Goal: Task Accomplishment & Management: Manage account settings

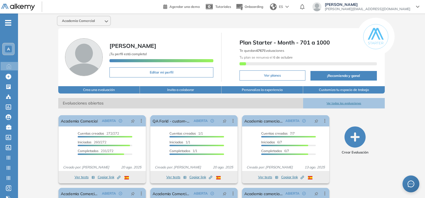
click at [7, 51] on div "A" at bounding box center [8, 49] width 7 height 7
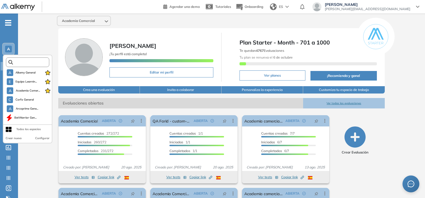
click at [20, 61] on input "text" at bounding box center [29, 62] width 33 height 4
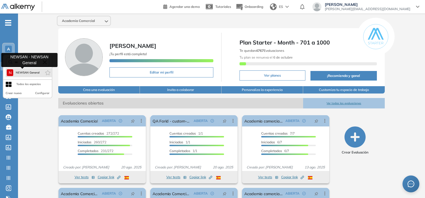
type input "***"
click at [24, 71] on span "NEWSAN General" at bounding box center [27, 72] width 24 height 5
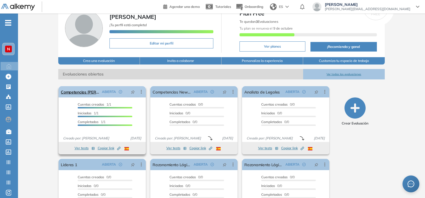
scroll to position [29, 0]
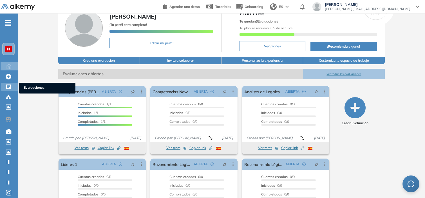
click at [7, 84] on icon at bounding box center [9, 87] width 6 height 6
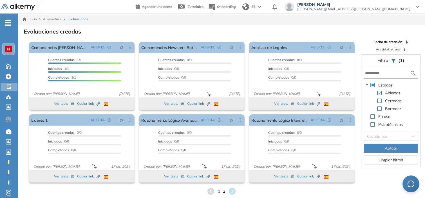
click at [6, 49] on div "N" at bounding box center [8, 49] width 7 height 7
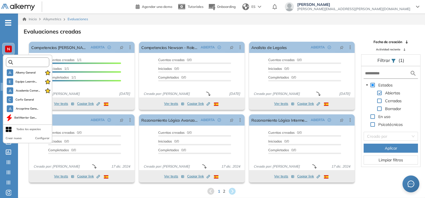
click at [21, 61] on input "text" at bounding box center [29, 62] width 33 height 4
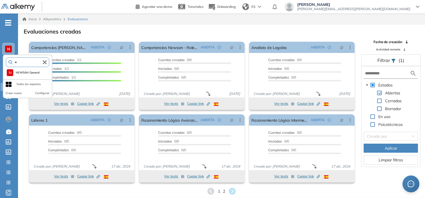
type input "*"
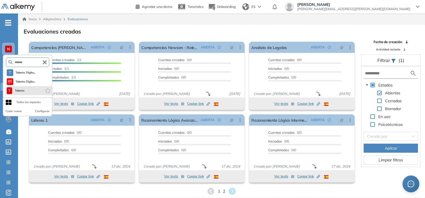
type input "*******"
click at [26, 91] on li "T Talento" at bounding box center [29, 90] width 46 height 9
click at [24, 91] on span "Talento" at bounding box center [19, 90] width 11 height 5
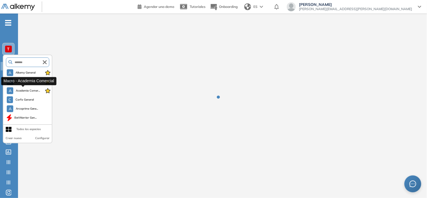
click at [24, 91] on span "Academia Comer..." at bounding box center [27, 90] width 24 height 5
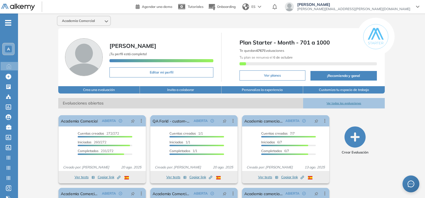
click at [5, 48] on div "A" at bounding box center [8, 49] width 7 height 7
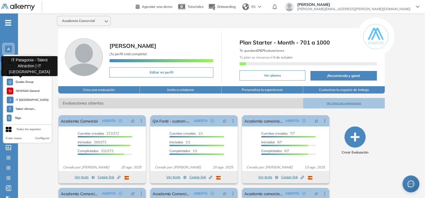
scroll to position [536, 0]
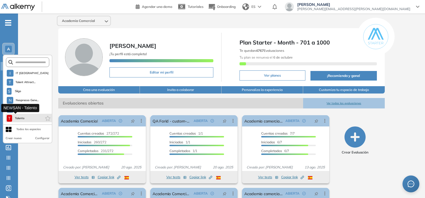
click at [21, 118] on span "Talento" at bounding box center [19, 118] width 11 height 5
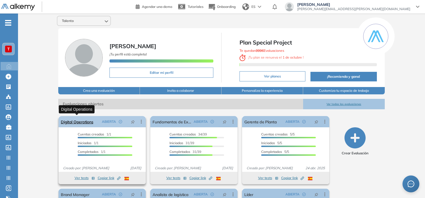
click at [80, 119] on link "Digital Operations" at bounding box center [77, 121] width 32 height 11
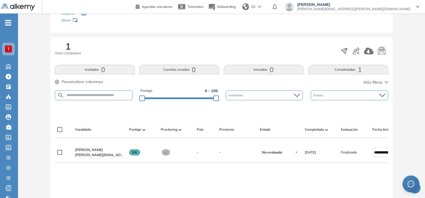
scroll to position [100, 0]
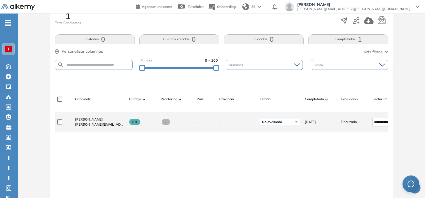
click at [89, 121] on span "Sofía Prueba" at bounding box center [89, 119] width 28 height 4
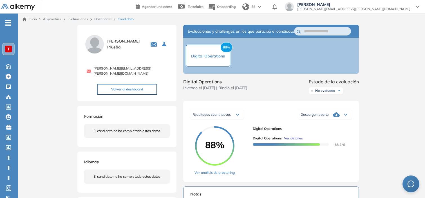
click at [292, 141] on span "Ver detalles" at bounding box center [293, 138] width 19 height 5
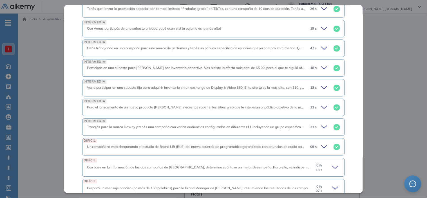
scroll to position [305, 0]
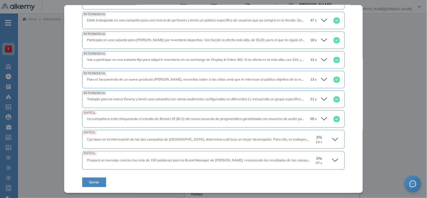
click at [327, 139] on div "0 % 13 s" at bounding box center [325, 139] width 29 height 9
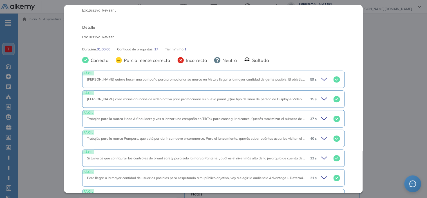
scroll to position [68, 0]
click at [315, 155] on div "22 s" at bounding box center [323, 158] width 34 height 8
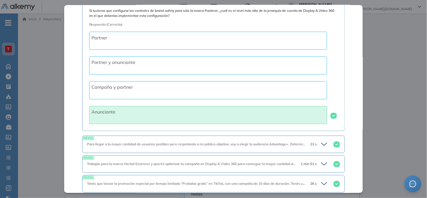
scroll to position [234, 0]
click at [321, 165] on icon at bounding box center [324, 163] width 6 height 3
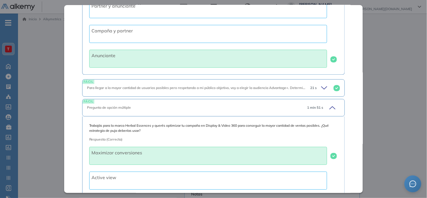
scroll to position [290, 0]
click at [321, 91] on icon at bounding box center [325, 88] width 8 height 8
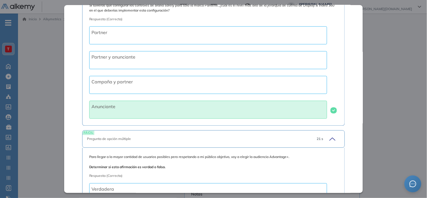
scroll to position [135, 0]
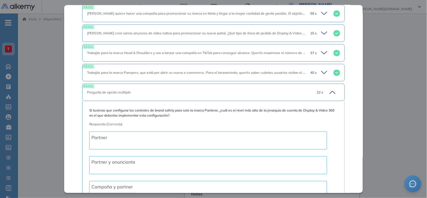
click at [312, 70] on div "40 s" at bounding box center [323, 73] width 34 height 8
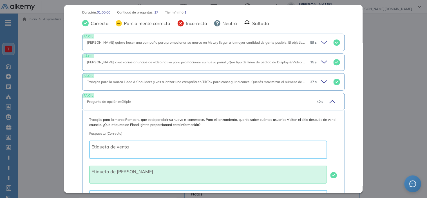
scroll to position [105, 0]
click at [321, 84] on icon at bounding box center [325, 82] width 8 height 8
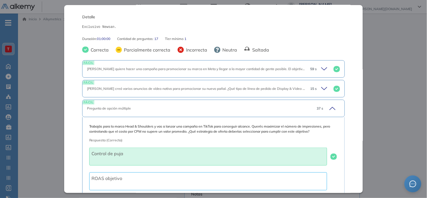
scroll to position [79, 0]
click at [322, 86] on icon at bounding box center [325, 89] width 8 height 8
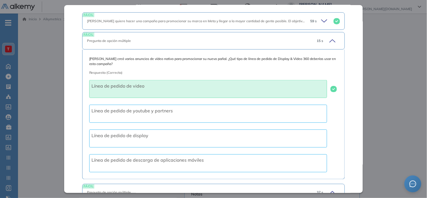
scroll to position [98, 0]
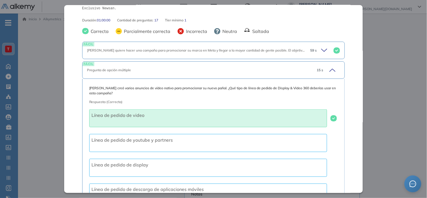
click at [321, 51] on icon at bounding box center [325, 50] width 8 height 8
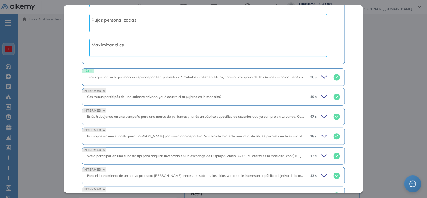
scroll to position [1088, 0]
click at [321, 77] on icon at bounding box center [325, 77] width 8 height 8
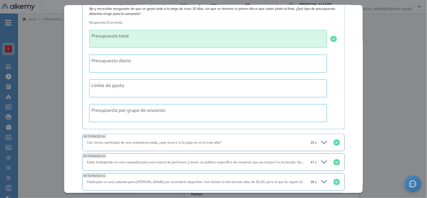
scroll to position [1242, 0]
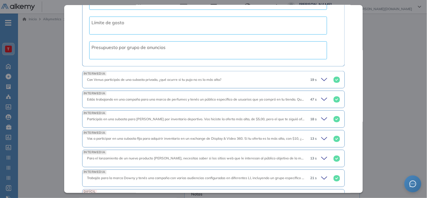
click at [321, 82] on icon at bounding box center [325, 80] width 8 height 8
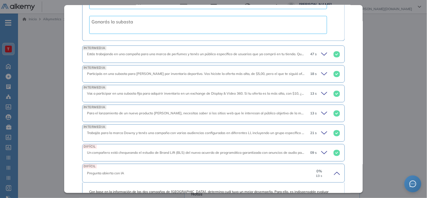
scroll to position [1415, 0]
click at [321, 55] on icon at bounding box center [325, 54] width 8 height 8
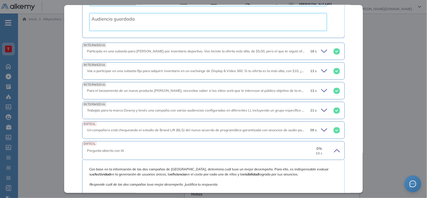
scroll to position [1570, 0]
click at [321, 50] on icon at bounding box center [324, 50] width 6 height 3
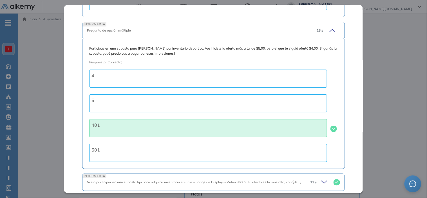
scroll to position [1589, 0]
click at [180, 50] on span "Participás en una subasta para Gillette por inventario deportivo. Vos hiciste l…" at bounding box center [213, 51] width 249 height 10
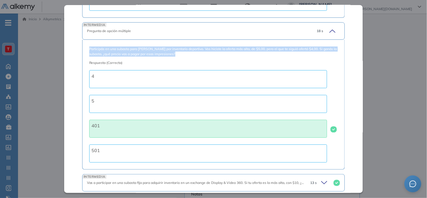
click at [180, 50] on span "Participás en una subasta para Gillette por inventario deportivo. Vos hiciste l…" at bounding box center [213, 51] width 249 height 10
copy span "Participás en una subasta para Gillette por inventario deportivo. Vos hiciste l…"
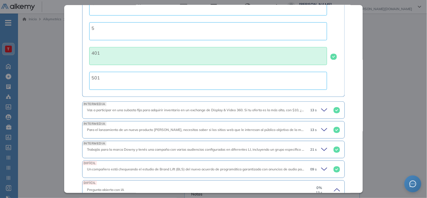
scroll to position [1662, 0]
click at [293, 107] on div "Vas a participar en una subasta fija para adquirir inventario en un exchange de…" at bounding box center [196, 109] width 219 height 5
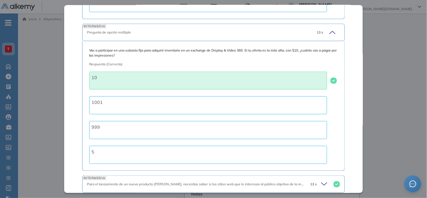
scroll to position [1740, 0]
drag, startPoint x: 144, startPoint y: 51, endPoint x: 86, endPoint y: 52, distance: 58.3
click at [86, 52] on div "Vas a participar en una subasta fija para adquirir inventario en un exchange de…" at bounding box center [213, 106] width 263 height 130
copy span "Vas a participar en una subasta fija"
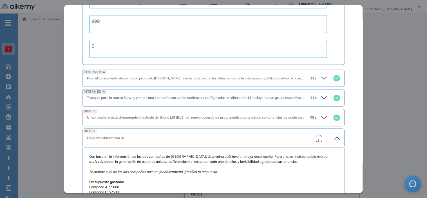
scroll to position [1847, 0]
click at [315, 77] on div "13 s" at bounding box center [323, 77] width 34 height 8
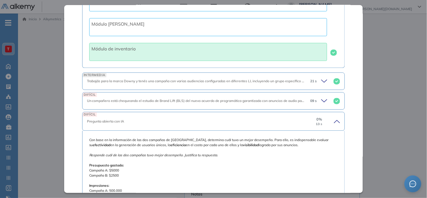
scroll to position [1995, 0]
click at [321, 81] on icon at bounding box center [325, 80] width 8 height 8
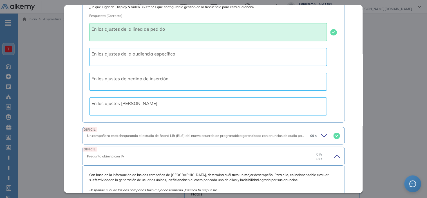
scroll to position [2097, 0]
click at [323, 136] on icon at bounding box center [325, 135] width 8 height 8
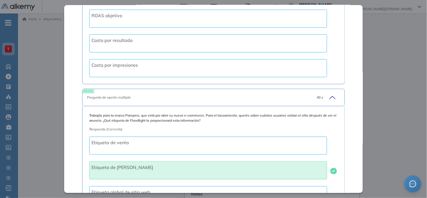
scroll to position [483, 0]
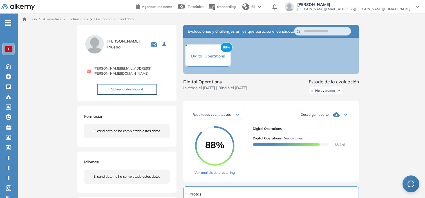
click at [374, 83] on div "Inicio Alkymetrics Evaluaciones Dashboard Candidato Digital Operations Intermed…" at bounding box center [221, 195] width 407 height 362
click at [293, 141] on span "Ver detalles" at bounding box center [293, 138] width 19 height 5
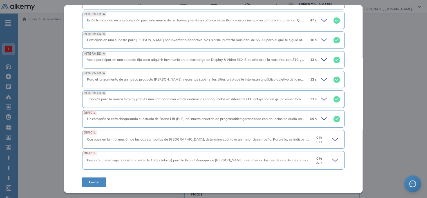
scroll to position [305, 0]
click at [245, 60] on span "Vas a participar en una subasta fija para adquirir inventario en un exchange de…" at bounding box center [226, 59] width 278 height 4
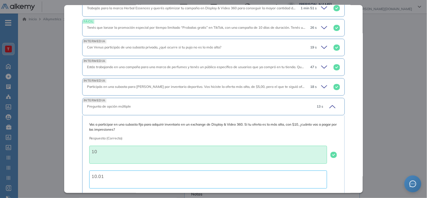
scroll to position [258, 0]
click at [244, 86] on span "Participás en una subasta para Gillette por inventario deportivo. Vos hiciste l…" at bounding box center [256, 87] width 338 height 4
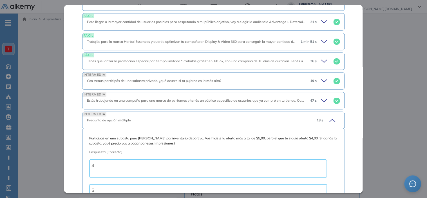
scroll to position [224, 0]
click at [244, 86] on div "INTERMEDIA Con Venus participás de una subasta privada, ¿qué ocurre si tu puja …" at bounding box center [213, 81] width 263 height 17
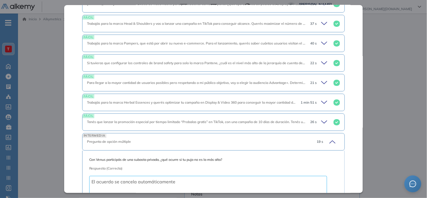
scroll to position [158, 0]
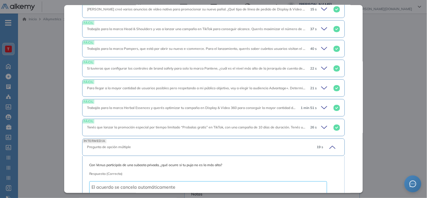
click at [245, 91] on div "FÁCIL Para llegar a la mayor cantidad de usuarios posibles pero respetando a mi…" at bounding box center [213, 87] width 263 height 17
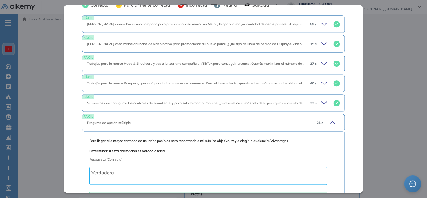
scroll to position [123, 0]
click at [245, 91] on div "FÁCIL Trabajás para la marca Pampers, que está por abrir su nuevo e-commerce. P…" at bounding box center [213, 83] width 263 height 17
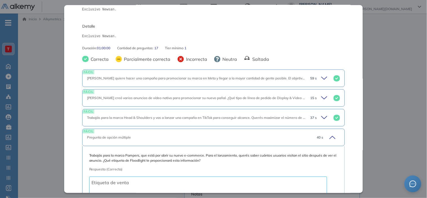
scroll to position [66, 0]
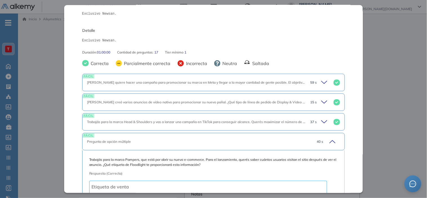
click at [250, 82] on span "Pampers quiere hacer una campaña para promocionar su marca en Meta y llegar a l…" at bounding box center [264, 82] width 355 height 4
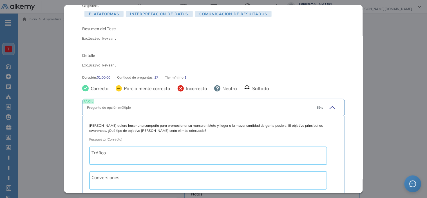
scroll to position [33, 0]
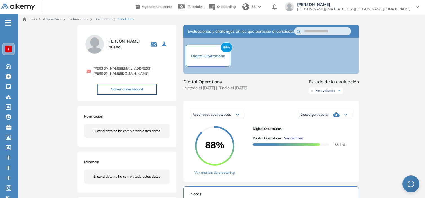
click at [367, 59] on div "Digital Operations Intermedio Idiomas Objetivos Plataformas Interpretación de d…" at bounding box center [221, 193] width 293 height 337
click at [104, 17] on link "Dashboard" at bounding box center [102, 19] width 17 height 4
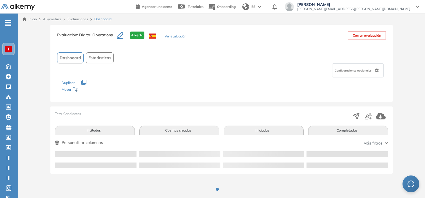
click at [75, 17] on link "Evaluaciones" at bounding box center [78, 19] width 21 height 4
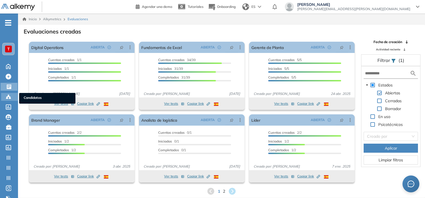
click at [5, 93] on div "Candidatos Candidatos" at bounding box center [9, 97] width 17 height 8
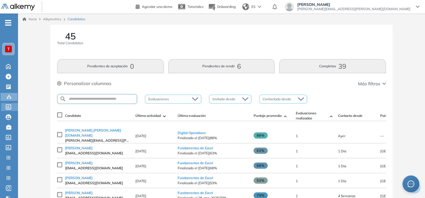
click at [9, 103] on ul "T Home Home Crear Evaluación Crear Evaluación Evaluaciones Evaluaciones Candida…" at bounding box center [9, 113] width 18 height 181
click at [9, 104] on icon at bounding box center [8, 106] width 5 height 5
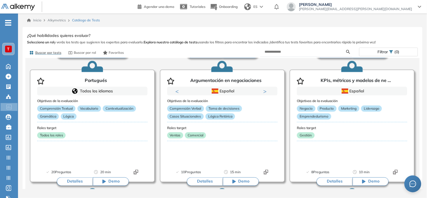
scroll to position [1423, 0]
click at [281, 53] on input "text" at bounding box center [306, 51] width 82 height 5
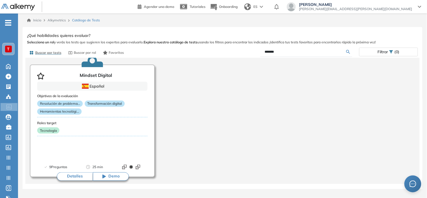
scroll to position [26, 0]
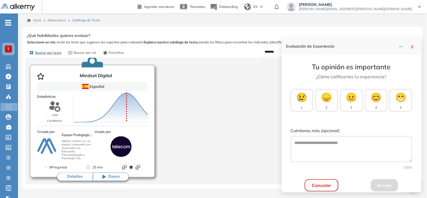
click at [75, 173] on button "Detalles" at bounding box center [75, 177] width 36 height 8
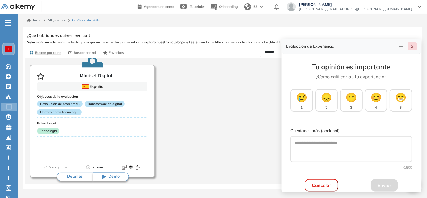
click at [416, 47] on button "button" at bounding box center [412, 46] width 9 height 8
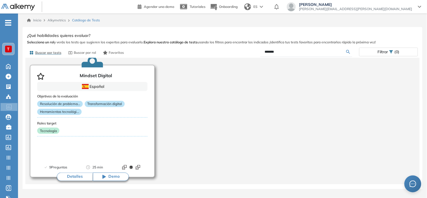
click at [78, 175] on button "Detalles" at bounding box center [75, 177] width 36 height 8
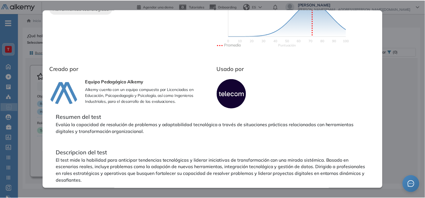
scroll to position [0, 0]
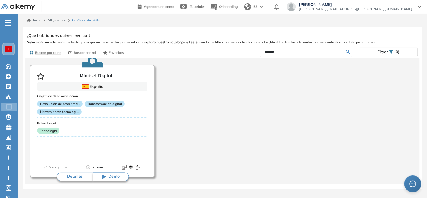
click at [395, 66] on div "Mindset Digital Intermedio Ver preguntas de muestra Demo Experiencia Nuevo Habi…" at bounding box center [222, 111] width 391 height 159
click at [266, 49] on input "*******" at bounding box center [306, 51] width 82 height 5
type input "*********"
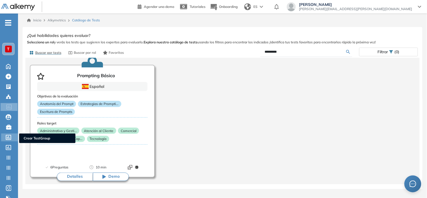
click at [6, 137] on icon at bounding box center [8, 137] width 5 height 5
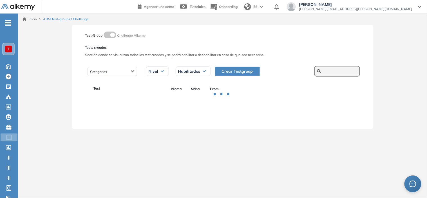
click at [326, 72] on input "text" at bounding box center [340, 71] width 34 height 5
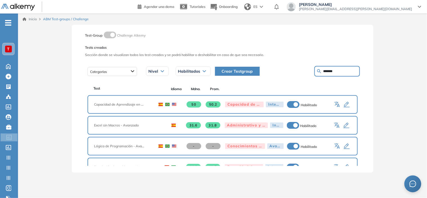
type input "*******"
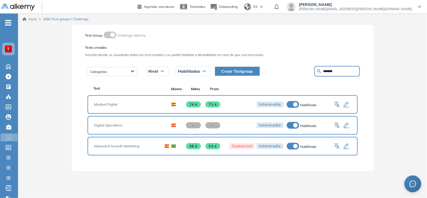
click at [347, 123] on icon "button" at bounding box center [346, 125] width 7 height 7
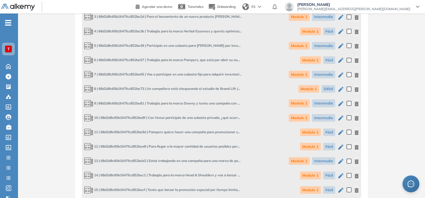
scroll to position [326, 0]
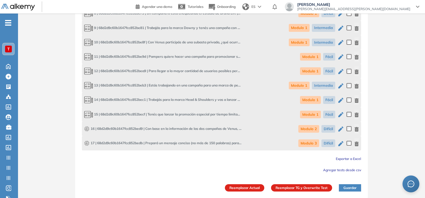
click at [335, 168] on span "Agregar tests desde csv" at bounding box center [342, 170] width 38 height 4
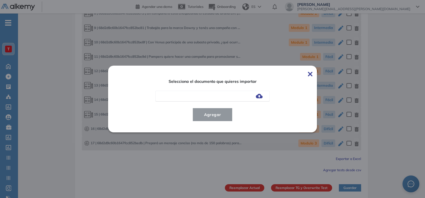
click at [260, 97] on img at bounding box center [259, 96] width 7 height 5
click at [0, 0] on input "file" at bounding box center [0, 0] width 0 height 0
click at [219, 113] on span "Agregar" at bounding box center [213, 114] width 26 height 7
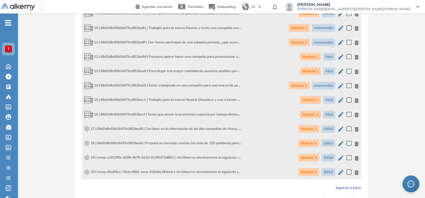
scroll to position [366, 0]
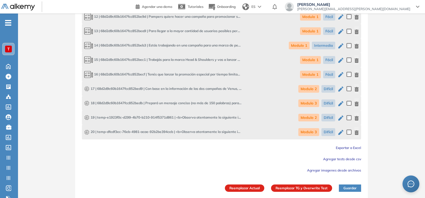
click at [318, 168] on span "Agregar imagenes desde archivos" at bounding box center [334, 170] width 54 height 4
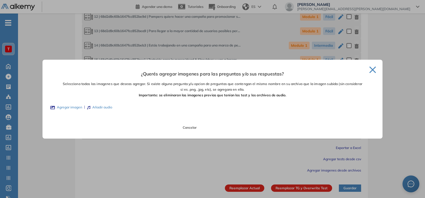
click at [70, 106] on label "Agregar imagen" at bounding box center [66, 107] width 32 height 5
click at [0, 0] on input "Agregar imagen" at bounding box center [0, 0] width 0 height 0
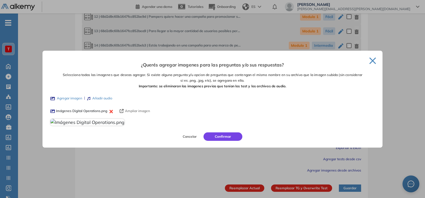
click at [225, 141] on button "Confirmar" at bounding box center [222, 136] width 39 height 8
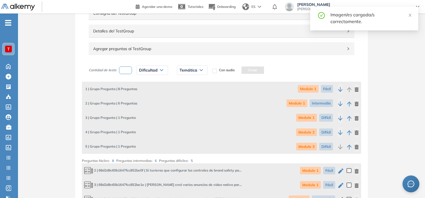
scroll to position [68, 0]
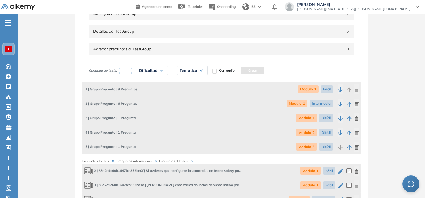
click at [357, 145] on icon "button" at bounding box center [356, 147] width 5 height 5
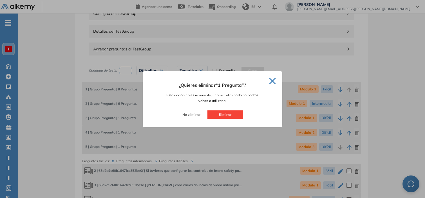
click at [237, 113] on button "Eliminar" at bounding box center [224, 114] width 35 height 8
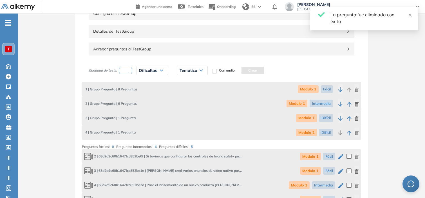
click at [355, 133] on icon "button" at bounding box center [357, 133] width 4 height 5
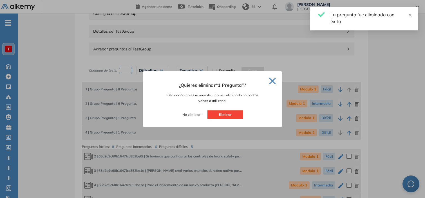
click at [221, 115] on button "Eliminar" at bounding box center [224, 114] width 35 height 8
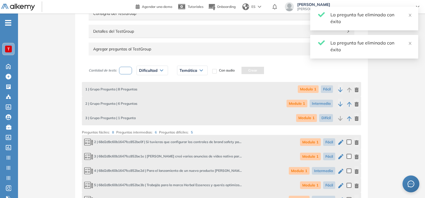
click at [125, 72] on input "number" at bounding box center [125, 71] width 13 height 8
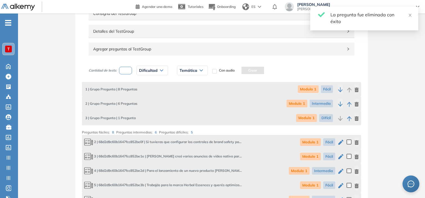
type input "*"
click at [145, 72] on span "Dificultad" at bounding box center [148, 70] width 19 height 5
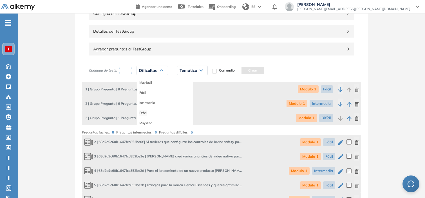
click at [145, 111] on div "Difícil" at bounding box center [165, 113] width 56 height 10
click at [145, 111] on li "Difícil" at bounding box center [143, 113] width 8 height 6
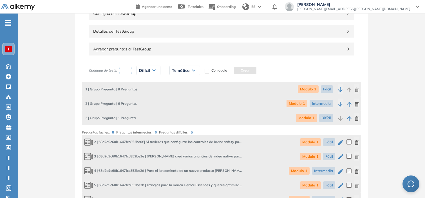
click at [193, 67] on div "Temática" at bounding box center [185, 70] width 30 height 9
click at [185, 93] on li "Modulo 2" at bounding box center [178, 93] width 13 height 6
click at [246, 70] on button "Crear" at bounding box center [244, 70] width 23 height 7
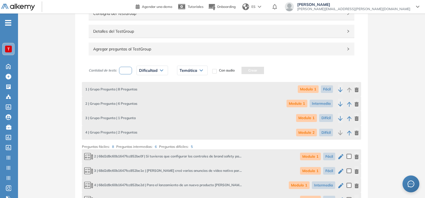
click at [123, 71] on input "number" at bounding box center [125, 71] width 13 height 8
type input "*"
click at [159, 71] on div "Dificultad" at bounding box center [152, 70] width 31 height 9
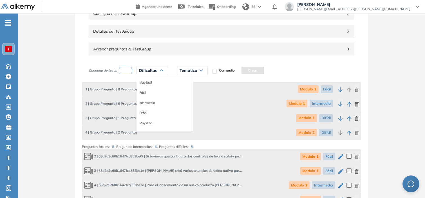
click at [144, 113] on li "Difícil" at bounding box center [143, 113] width 8 height 6
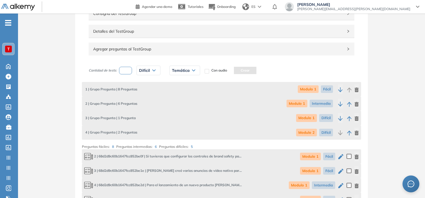
click at [182, 71] on span "Temática" at bounding box center [181, 70] width 18 height 5
click at [182, 101] on li "Modulo 3" at bounding box center [178, 103] width 13 height 6
click at [250, 68] on button "Crear" at bounding box center [244, 70] width 23 height 7
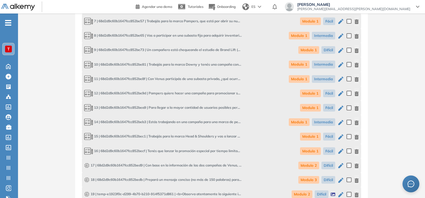
scroll to position [366, 0]
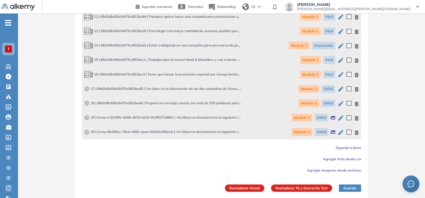
click at [350, 189] on button "Guardar" at bounding box center [350, 187] width 22 height 7
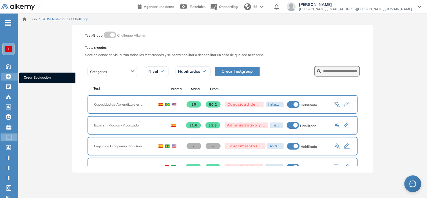
click at [9, 74] on icon at bounding box center [9, 77] width 6 height 6
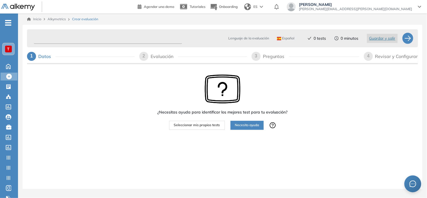
click at [43, 38] on input "text" at bounding box center [108, 38] width 148 height 11
type input "**********"
click at [201, 126] on span "Seleccionar mis propios tests" at bounding box center [197, 124] width 46 height 5
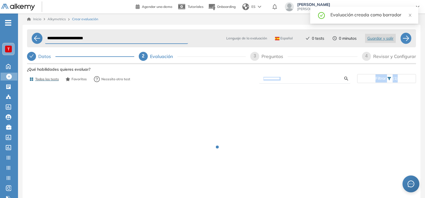
drag, startPoint x: 201, startPoint y: 126, endPoint x: 269, endPoint y: 80, distance: 81.4
click at [269, 80] on div "Ver preguntas de muestra Demo Experiencia Starter Validado undefined minutos Pr…" at bounding box center [221, 160] width 389 height 190
click at [269, 80] on input "text" at bounding box center [303, 78] width 81 height 5
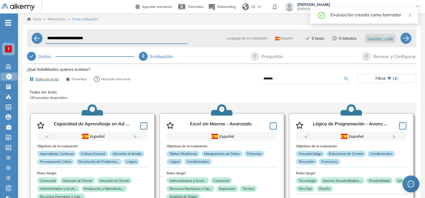
type input "*******"
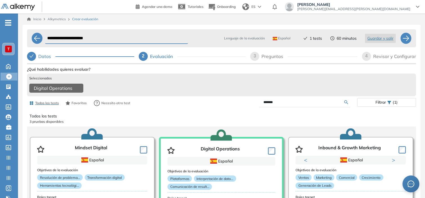
click at [259, 55] on div "3" at bounding box center [254, 56] width 9 height 9
select select "*****"
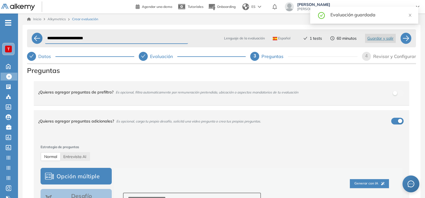
click at [365, 55] on span "4" at bounding box center [366, 55] width 3 height 5
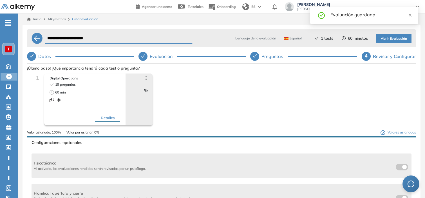
scroll to position [94, 0]
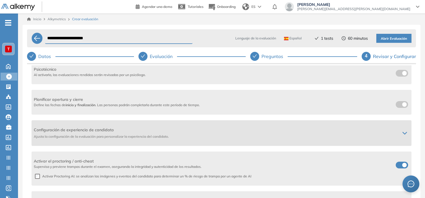
click at [292, 131] on span "Configuración de experiencia de candidato" at bounding box center [215, 130] width 362 height 6
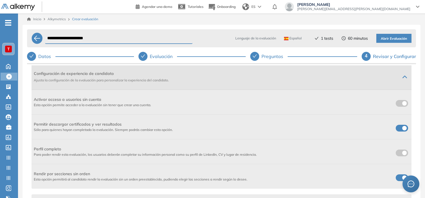
scroll to position [193, 0]
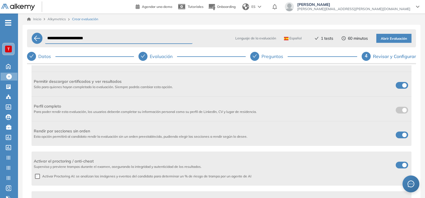
click at [396, 163] on span at bounding box center [398, 164] width 5 height 5
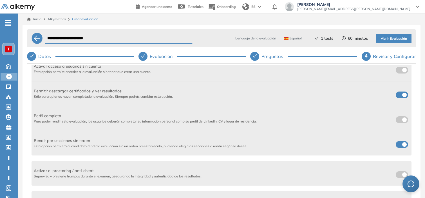
click at [391, 39] on span "Abrir Evaluación" at bounding box center [394, 38] width 26 height 5
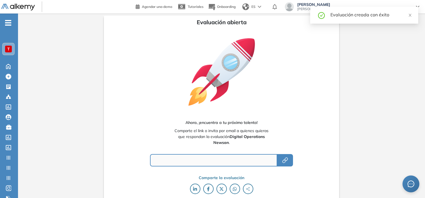
type input "**********"
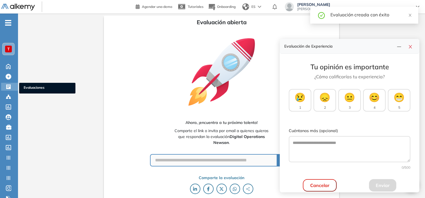
click at [8, 85] on icon at bounding box center [9, 87] width 6 height 6
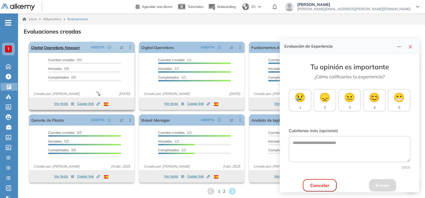
click at [130, 48] on icon at bounding box center [130, 47] width 6 height 6
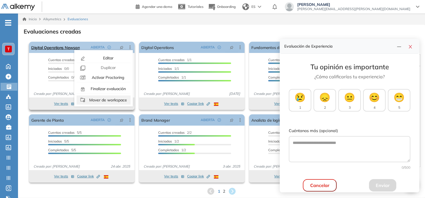
click at [120, 100] on span "Mover de workspace" at bounding box center [107, 99] width 39 height 5
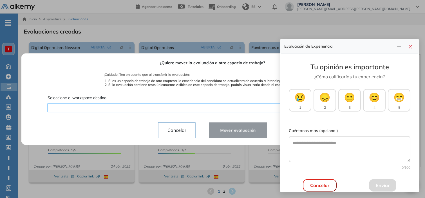
click at [123, 107] on div "¿Quiere mover la evaluación a otro espacio de trabajo? ¡Cuidado! Ten en cuenta …" at bounding box center [212, 98] width 369 height 91
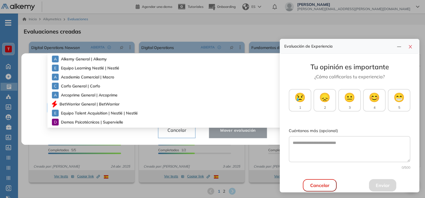
click at [111, 59] on div "A Alkemy General | Alkemy" at bounding box center [213, 58] width 322 height 9
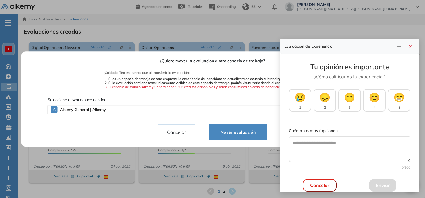
click at [219, 129] on span "Mover evaluación" at bounding box center [238, 132] width 44 height 7
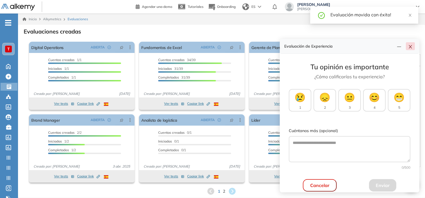
click at [407, 47] on button "button" at bounding box center [410, 46] width 9 height 8
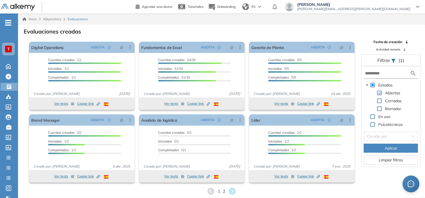
click at [5, 49] on div "T" at bounding box center [8, 49] width 7 height 7
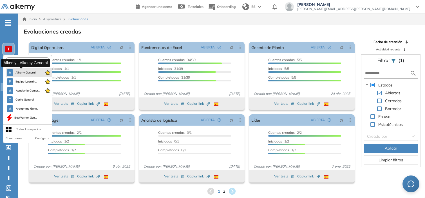
click at [21, 73] on span "Alkemy General" at bounding box center [25, 72] width 20 height 5
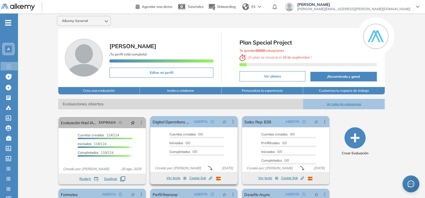
click at [200, 176] on span "Copiar link Created by potrace 1.16, written by Peter Selinger 2001-2019" at bounding box center [200, 177] width 23 height 5
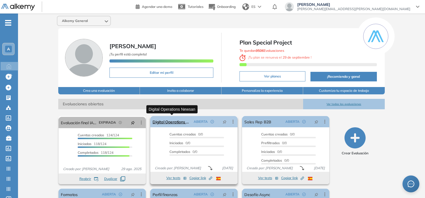
click at [163, 119] on link "Digital Operations Newsan" at bounding box center [172, 121] width 39 height 11
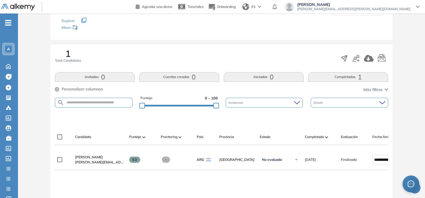
scroll to position [74, 0]
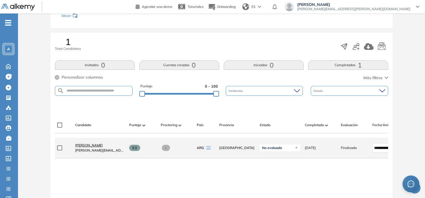
click at [91, 146] on span "[PERSON_NAME]" at bounding box center [89, 145] width 28 height 4
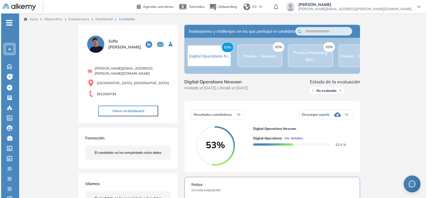
scroll to position [29, 0]
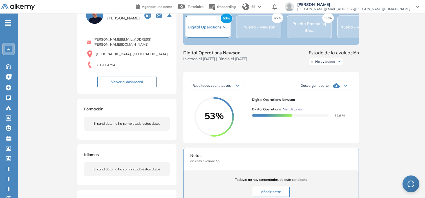
click at [296, 112] on span "Ver detalles" at bounding box center [292, 109] width 19 height 5
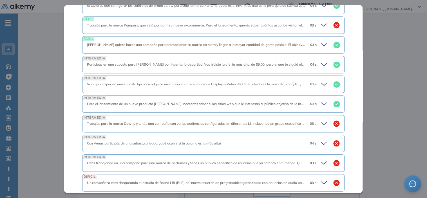
scroll to position [347, 0]
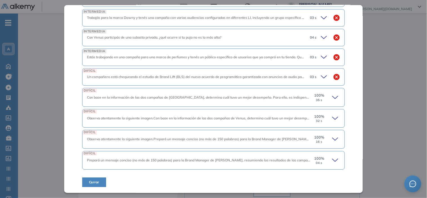
click at [327, 98] on div "100 % 35 s" at bounding box center [325, 97] width 29 height 9
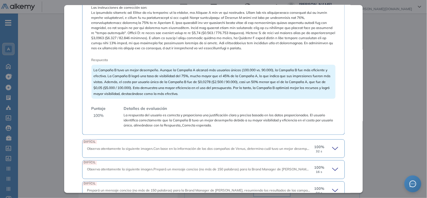
scroll to position [702, 0]
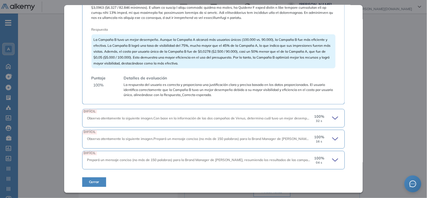
click at [322, 120] on div "100 % 32 s" at bounding box center [319, 118] width 17 height 9
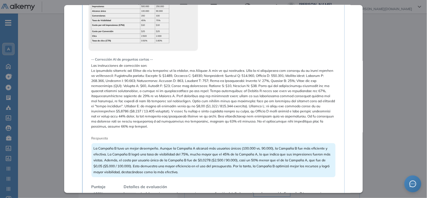
scroll to position [949, 0]
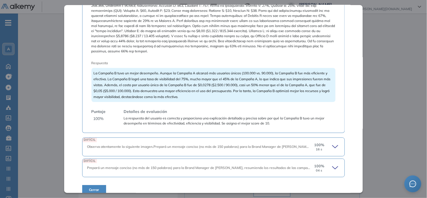
click at [332, 145] on icon at bounding box center [335, 146] width 6 height 3
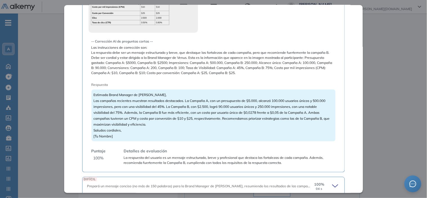
scroll to position [1200, 0]
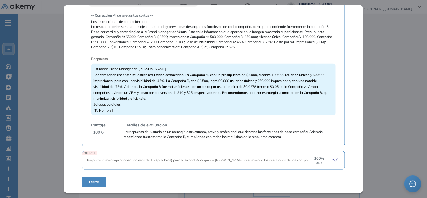
click at [332, 159] on icon at bounding box center [336, 160] width 8 height 8
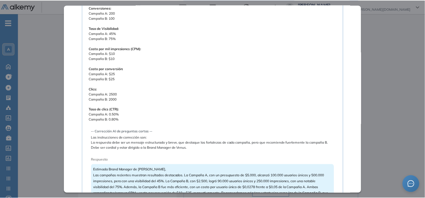
scroll to position [1542, 0]
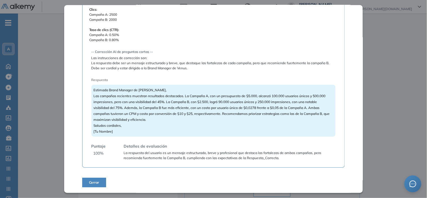
click at [371, 143] on div "Inicio Alkymetrics Evaluaciones Dashboard Candidato Digital Operations Intermed…" at bounding box center [222, 171] width 409 height 373
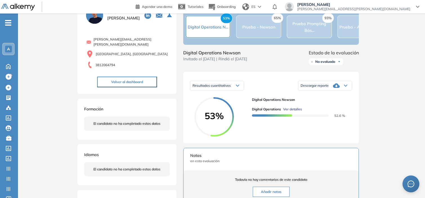
scroll to position [0, 0]
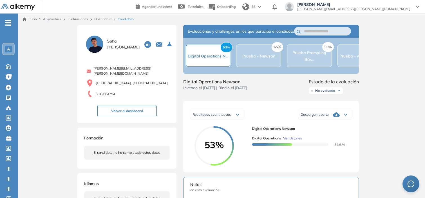
click at [6, 49] on div "A" at bounding box center [8, 49] width 7 height 7
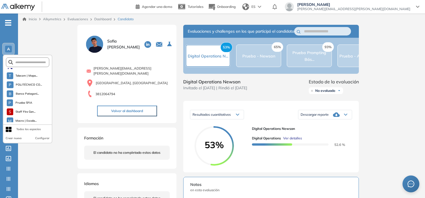
scroll to position [536, 0]
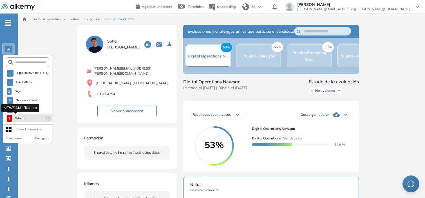
click at [24, 118] on span "Talento" at bounding box center [19, 118] width 11 height 5
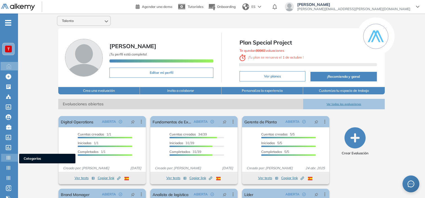
scroll to position [65, 0]
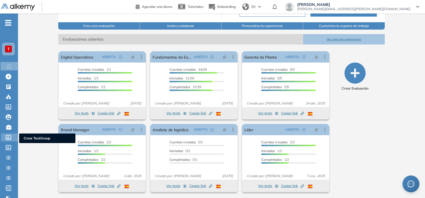
click at [6, 135] on icon at bounding box center [8, 137] width 5 height 5
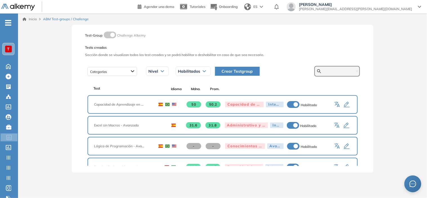
click at [323, 71] on input "text" at bounding box center [340, 71] width 34 height 5
type input "*******"
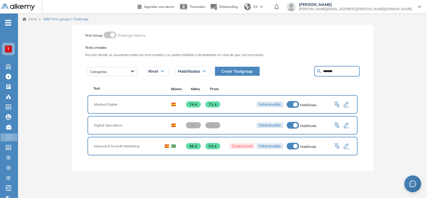
click at [348, 122] on icon "button" at bounding box center [346, 125] width 7 height 7
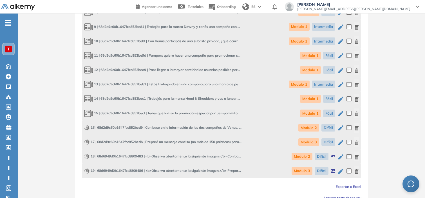
scroll to position [355, 0]
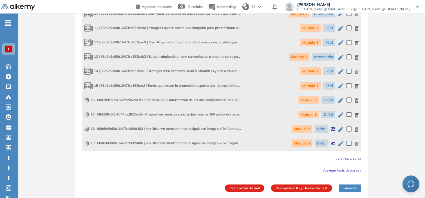
click at [358, 100] on icon "button" at bounding box center [357, 100] width 4 height 5
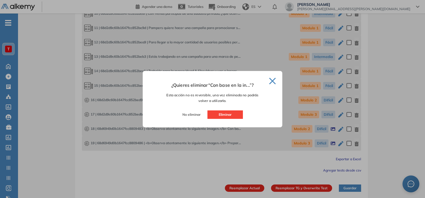
click at [227, 117] on button "Eliminar" at bounding box center [224, 114] width 35 height 8
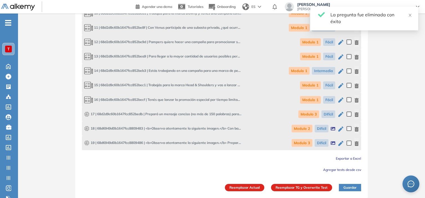
scroll to position [341, 0]
click at [355, 115] on icon "button" at bounding box center [356, 115] width 5 height 5
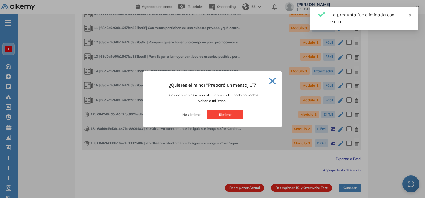
click at [238, 115] on button "Eliminar" at bounding box center [224, 114] width 35 height 8
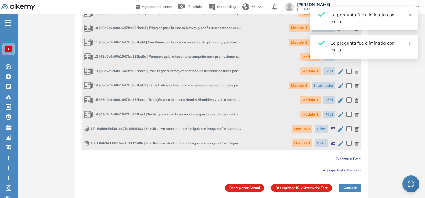
click at [289, 186] on button "Reemplazar TG y Overwrite Test" at bounding box center [301, 187] width 61 height 7
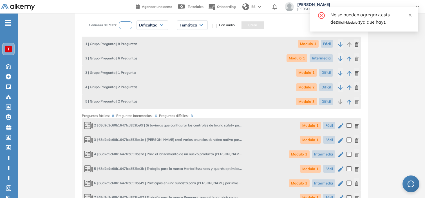
scroll to position [113, 0]
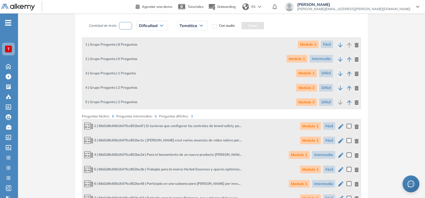
click at [358, 101] on icon "button" at bounding box center [357, 102] width 4 height 5
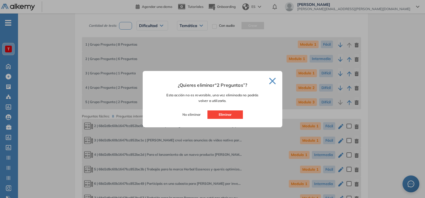
click at [241, 115] on button "Eliminar" at bounding box center [224, 114] width 35 height 8
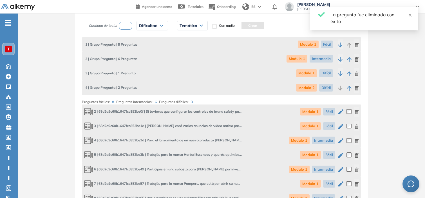
click at [356, 88] on icon "button" at bounding box center [357, 88] width 4 height 5
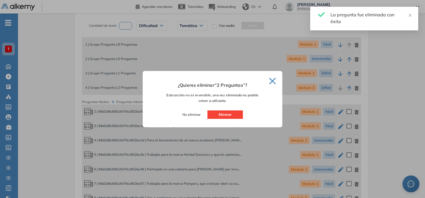
click at [226, 111] on button "Eliminar" at bounding box center [224, 114] width 35 height 8
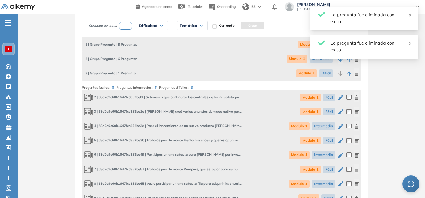
click at [122, 27] on input "number" at bounding box center [125, 26] width 13 height 8
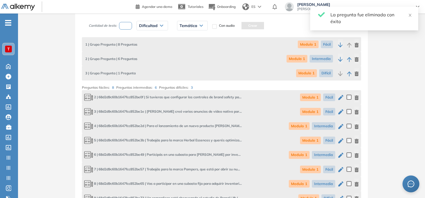
type input "*"
click at [141, 27] on span "Dificultad" at bounding box center [148, 25] width 19 height 5
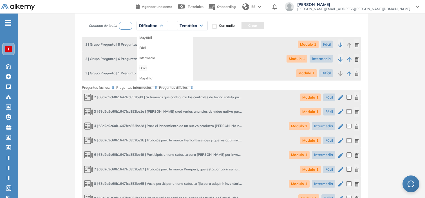
click at [144, 68] on li "Difícil" at bounding box center [143, 68] width 8 height 6
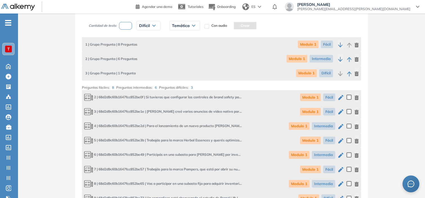
click at [181, 23] on span "Temática" at bounding box center [181, 25] width 18 height 5
click at [185, 46] on li "Modulo 2" at bounding box center [178, 48] width 13 height 6
click at [245, 26] on button "Crear" at bounding box center [244, 25] width 23 height 7
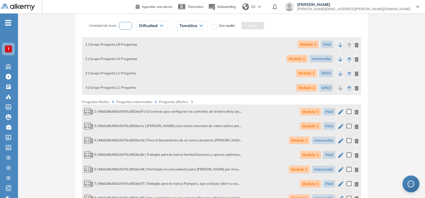
click at [127, 28] on input "number" at bounding box center [125, 26] width 13 height 8
type input "*"
click at [158, 26] on div "Dificultad" at bounding box center [152, 25] width 31 height 9
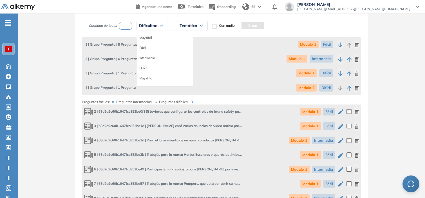
click at [145, 68] on li "Difícil" at bounding box center [143, 68] width 8 height 6
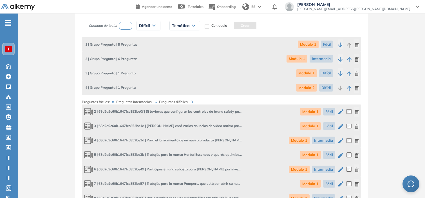
click at [185, 24] on span "Temática" at bounding box center [181, 25] width 18 height 5
click at [182, 58] on li "Modulo 3" at bounding box center [178, 58] width 13 height 6
click at [243, 24] on button "Crear" at bounding box center [244, 25] width 23 height 7
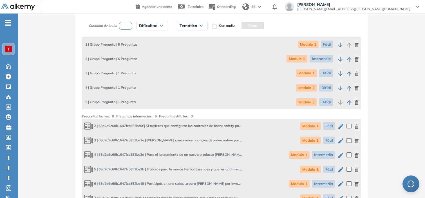
scroll to position [326, 0]
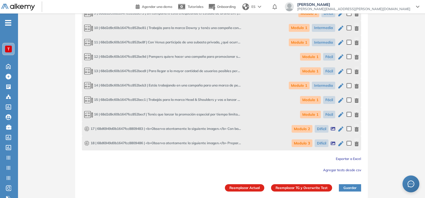
click at [284, 184] on button "Reemplazar TG y Overwrite Test" at bounding box center [301, 187] width 61 height 7
click at [247, 186] on button "Reemplazar Actual" at bounding box center [244, 187] width 39 height 7
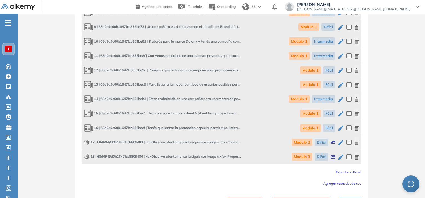
scroll to position [313, 0]
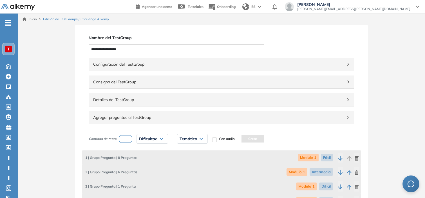
scroll to position [355, 0]
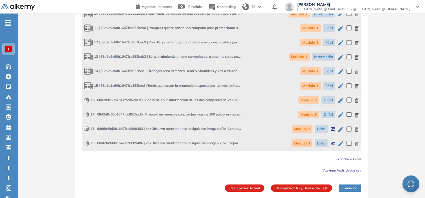
click at [338, 127] on icon "button" at bounding box center [340, 129] width 7 height 7
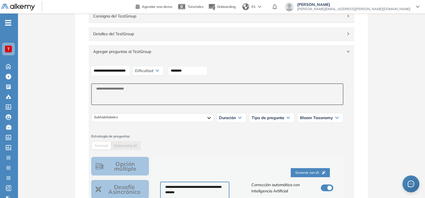
scroll to position [62, 0]
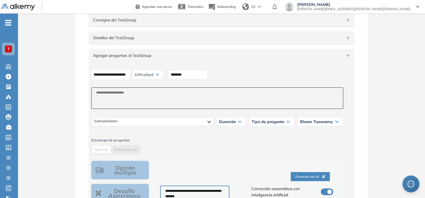
click at [207, 72] on input "********" at bounding box center [187, 74] width 39 height 9
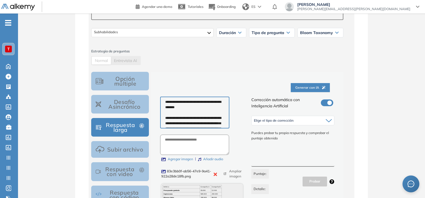
scroll to position [151, 0]
type input "**********"
click at [282, 122] on span "Elige el tipo de corrección" at bounding box center [274, 120] width 40 height 5
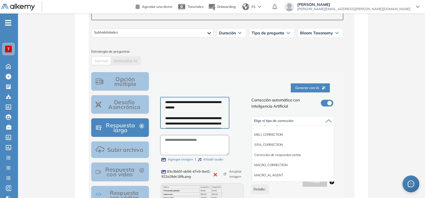
scroll to position [50, 0]
click at [283, 154] on li "Corrección de respuestas cortas" at bounding box center [277, 154] width 47 height 6
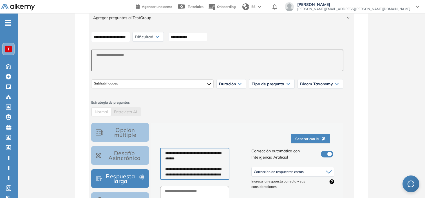
scroll to position [99, 0]
click at [161, 35] on div "Dificultad" at bounding box center [148, 37] width 31 height 9
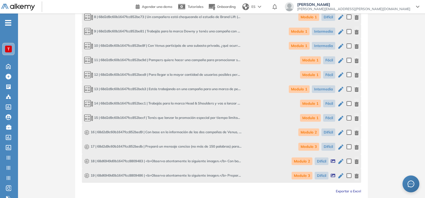
scroll to position [662, 0]
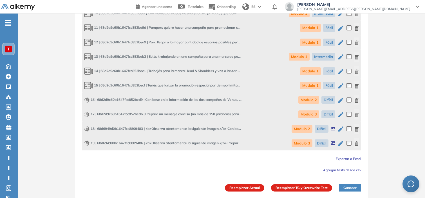
click at [332, 168] on span "Agregar tests desde csv" at bounding box center [342, 170] width 38 height 4
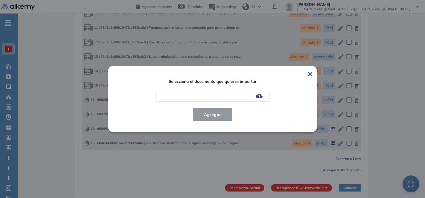
click at [312, 75] on img at bounding box center [310, 74] width 5 height 5
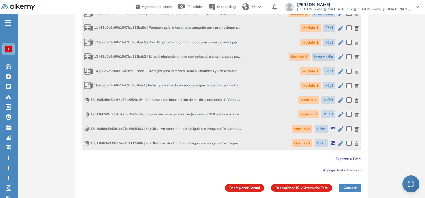
click at [341, 168] on span "Agregar tests desde csv" at bounding box center [342, 170] width 38 height 4
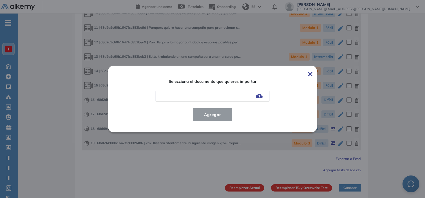
click at [261, 99] on div at bounding box center [212, 96] width 114 height 11
click at [260, 98] on img at bounding box center [259, 96] width 7 height 5
click at [0, 0] on input "file" at bounding box center [0, 0] width 0 height 0
click at [226, 115] on span "Agregar" at bounding box center [213, 114] width 26 height 7
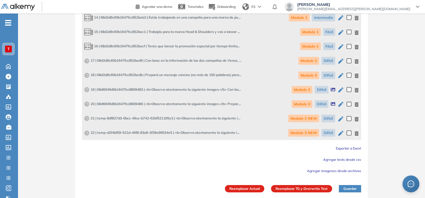
click at [316, 172] on button "Agregar imagenes desde archivos" at bounding box center [334, 170] width 54 height 7
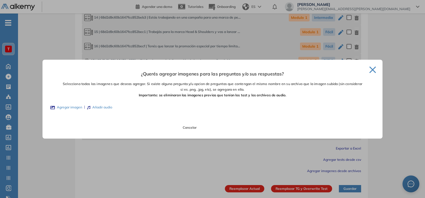
click at [68, 103] on div "¿Querés agregar imagenes para las preguntas y/o sus respuestas? Selecciona toda…" at bounding box center [212, 88] width 326 height 34
click at [70, 105] on label "Agregar imagen" at bounding box center [66, 107] width 32 height 5
click at [0, 0] on input "Agregar imagen" at bounding box center [0, 0] width 0 height 0
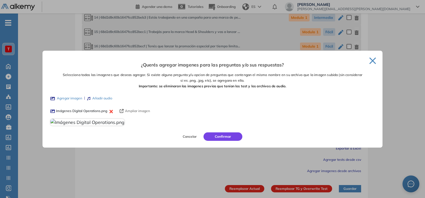
click at [210, 141] on button "Confirmar" at bounding box center [222, 136] width 39 height 8
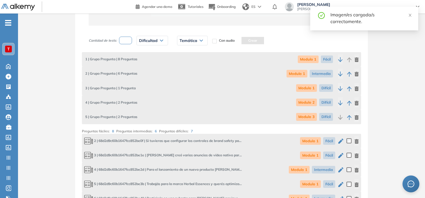
scroll to position [365, 0]
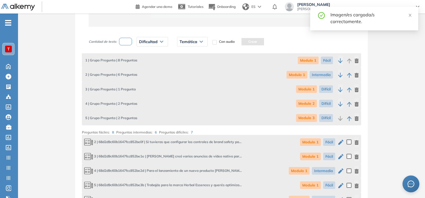
click at [355, 102] on icon "button" at bounding box center [356, 104] width 5 height 5
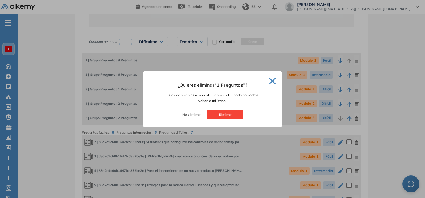
click at [218, 113] on button "Eliminar" at bounding box center [224, 114] width 35 height 8
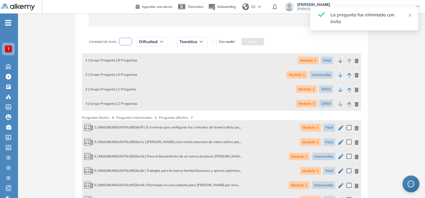
click at [357, 102] on icon "button" at bounding box center [356, 104] width 5 height 5
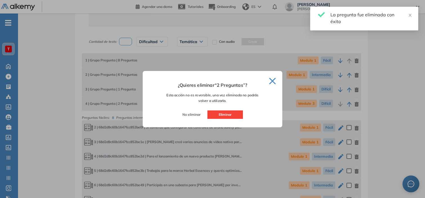
click at [222, 114] on button "Eliminar" at bounding box center [224, 114] width 35 height 8
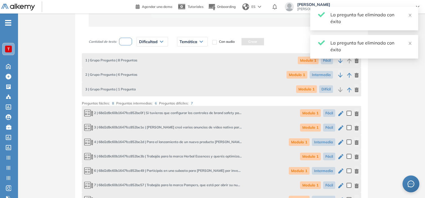
click at [124, 41] on input "number" at bounding box center [125, 42] width 13 height 8
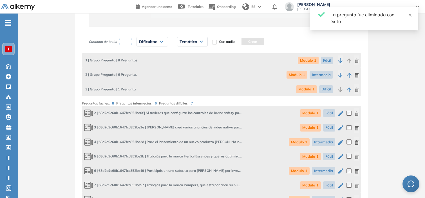
type input "*"
click at [145, 39] on span "Dificultad" at bounding box center [148, 41] width 19 height 5
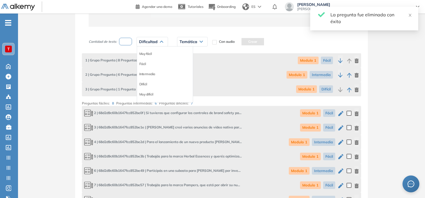
click at [148, 81] on div "Difícil" at bounding box center [165, 84] width 56 height 10
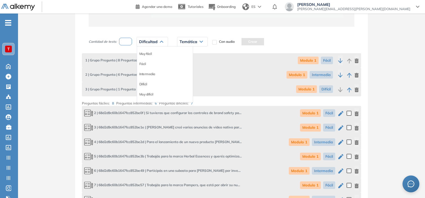
click at [144, 83] on li "Difícil" at bounding box center [143, 84] width 8 height 6
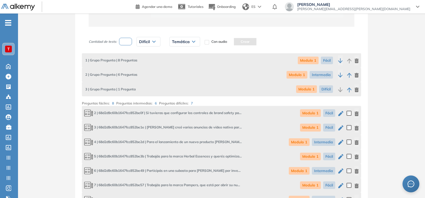
click at [187, 37] on div "Temática" at bounding box center [185, 41] width 30 height 9
click at [185, 82] on li "Modulo 2 NEW" at bounding box center [183, 84] width 22 height 6
click at [258, 40] on button "Crear" at bounding box center [255, 41] width 23 height 7
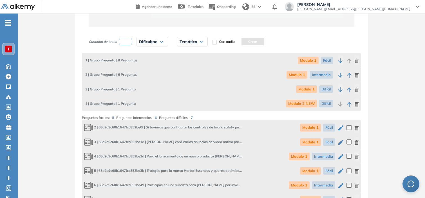
click at [124, 45] on input "*" at bounding box center [125, 42] width 13 height 8
type input "*"
click at [149, 41] on span "Dificultad" at bounding box center [148, 41] width 19 height 5
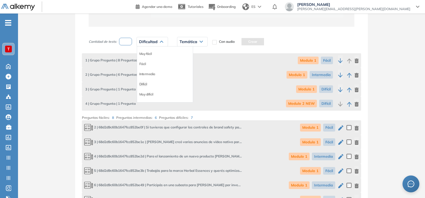
click at [144, 81] on li "Difícil" at bounding box center [143, 84] width 8 height 6
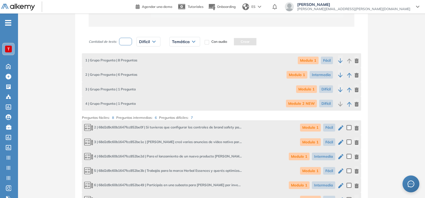
click at [185, 41] on span "Temática" at bounding box center [181, 41] width 18 height 5
click at [186, 94] on li "Modulo 3 NEW" at bounding box center [183, 94] width 22 height 6
click at [253, 42] on button "Crear" at bounding box center [255, 41] width 23 height 7
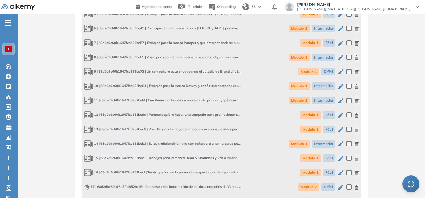
scroll to position [662, 0]
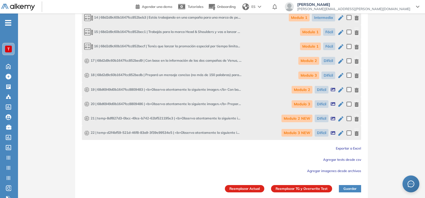
click at [257, 185] on button "Reemplazar Actual" at bounding box center [244, 188] width 39 height 7
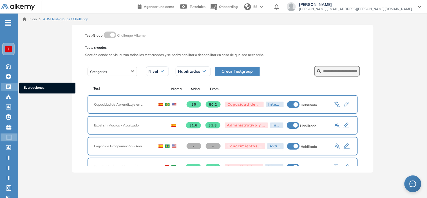
click at [8, 85] on icon at bounding box center [9, 87] width 6 height 6
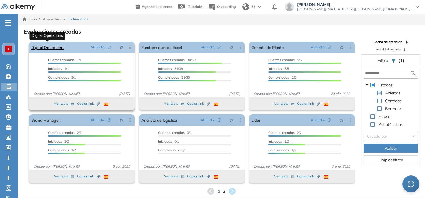
click at [60, 48] on link "Digital Operations" at bounding box center [47, 47] width 32 height 11
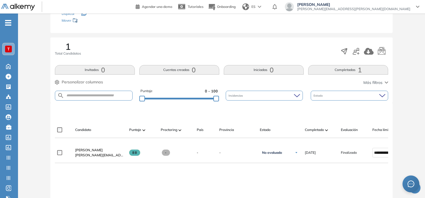
scroll to position [70, 0]
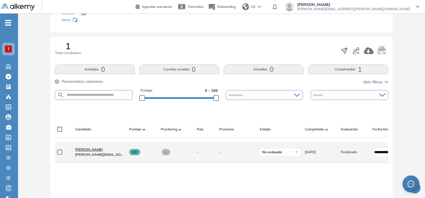
click at [89, 150] on span "Sofía Prueba" at bounding box center [89, 149] width 28 height 4
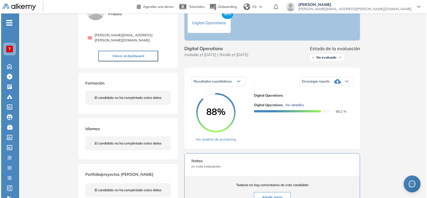
scroll to position [34, 0]
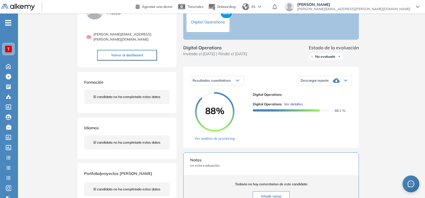
click at [296, 107] on span "Ver detalles" at bounding box center [293, 104] width 19 height 5
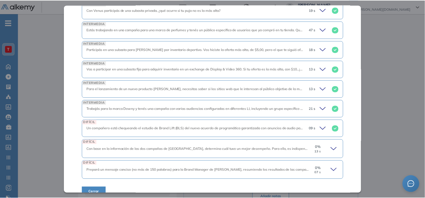
scroll to position [305, 0]
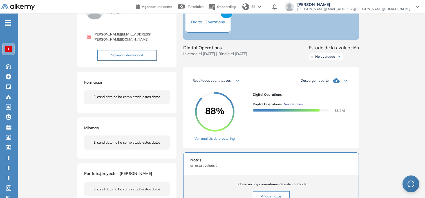
click at [386, 108] on div "Inicio Alkymetrics Evaluaciones Dashboard Candidato Digital Operations Intermed…" at bounding box center [221, 160] width 407 height 362
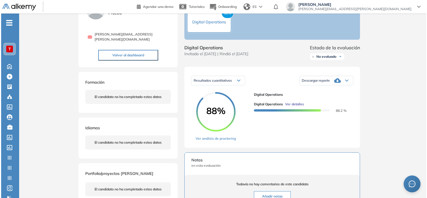
scroll to position [207, 0]
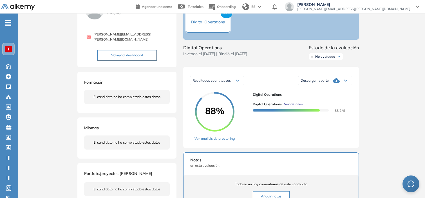
click at [295, 107] on span "Ver detalles" at bounding box center [293, 104] width 19 height 5
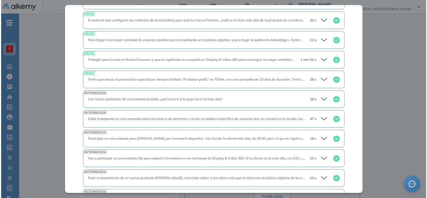
scroll to position [305, 0]
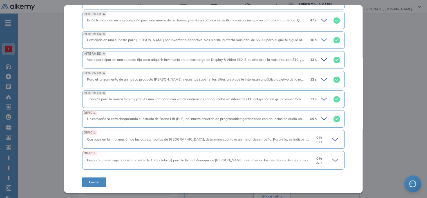
click at [332, 137] on icon at bounding box center [336, 139] width 8 height 8
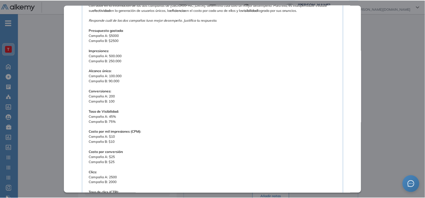
scroll to position [461, 0]
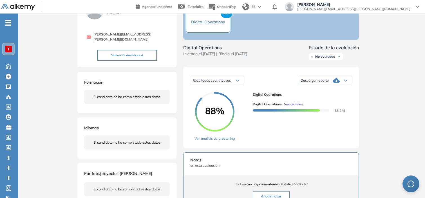
click at [415, 69] on div "Inicio Alkymetrics Evaluaciones Dashboard Candidato Digital Operations Intermed…" at bounding box center [221, 160] width 407 height 362
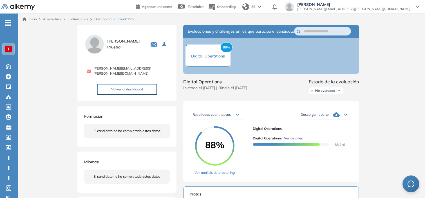
click at [6, 49] on div "T" at bounding box center [8, 49] width 7 height 7
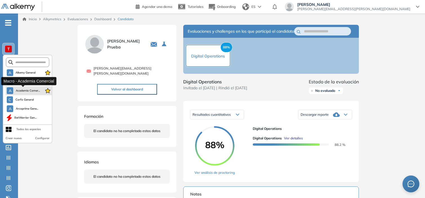
click at [21, 91] on span "Academia Comer..." at bounding box center [27, 90] width 24 height 5
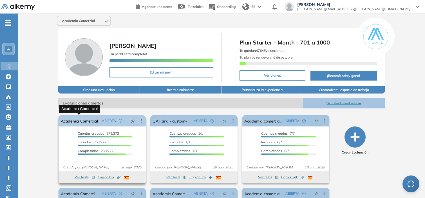
click at [95, 118] on link "Academia Comercial" at bounding box center [79, 120] width 37 height 11
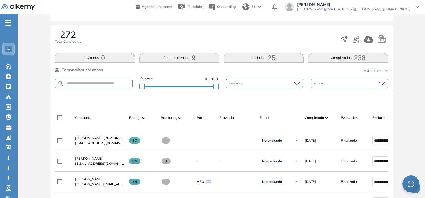
scroll to position [82, 0]
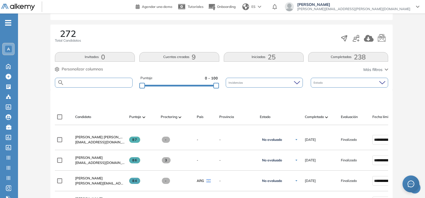
click at [116, 82] on input "text" at bounding box center [98, 82] width 68 height 4
type input "********"
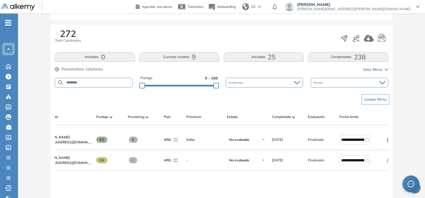
scroll to position [0, 45]
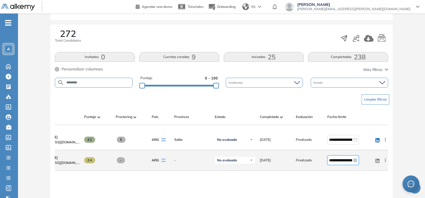
click at [341, 161] on input "**********" at bounding box center [340, 160] width 23 height 6
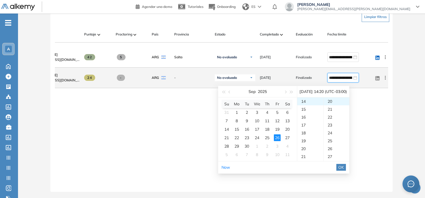
scroll to position [165, 0]
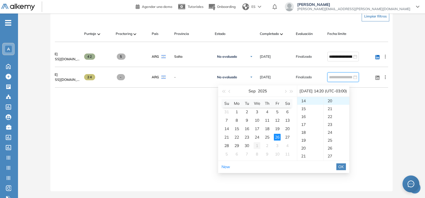
click at [256, 144] on div "1" at bounding box center [257, 145] width 7 height 7
click at [306, 97] on div "23" at bounding box center [310, 101] width 26 height 8
click at [338, 98] on div "59" at bounding box center [337, 101] width 26 height 8
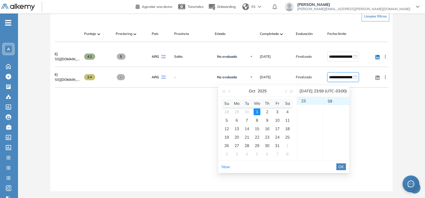
click at [346, 166] on button "OK" at bounding box center [341, 166] width 10 height 7
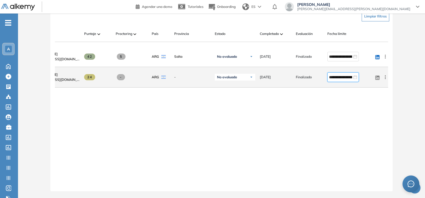
type input "**********"
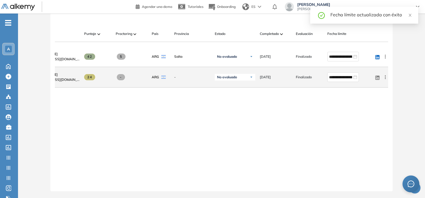
click at [386, 79] on icon at bounding box center [385, 77] width 1 height 4
click at [364, 135] on span "Reiniciar" at bounding box center [365, 132] width 17 height 5
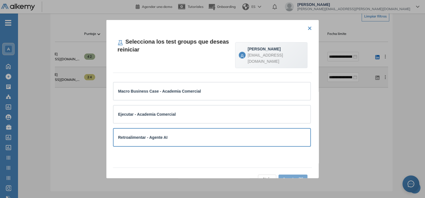
click at [245, 135] on div "Retroalimentar - Agente AI" at bounding box center [212, 137] width 188 height 6
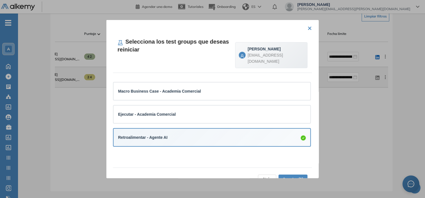
scroll to position [14, 0]
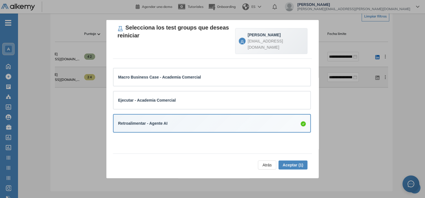
click at [289, 165] on span "Aceptar (1)" at bounding box center [293, 165] width 21 height 6
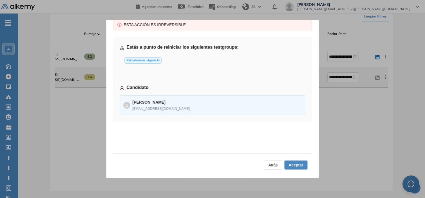
click at [289, 165] on span "Aceptar" at bounding box center [295, 165] width 15 height 6
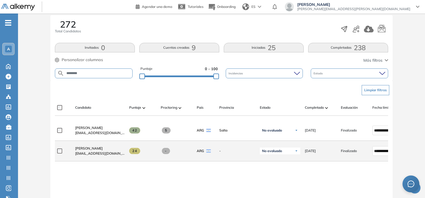
scroll to position [91, 0]
click at [88, 73] on input "********" at bounding box center [98, 73] width 68 height 4
type input "******"
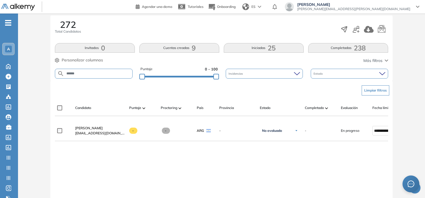
scroll to position [118, 0]
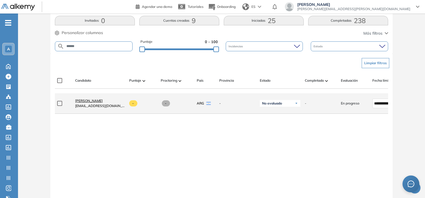
click at [79, 103] on span "Sergio Gajate" at bounding box center [89, 100] width 28 height 4
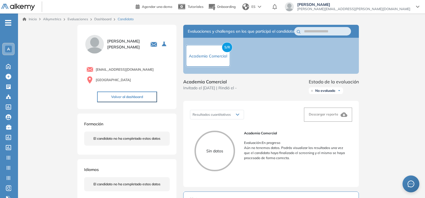
click at [106, 20] on link "Dashboard" at bounding box center [102, 19] width 17 height 4
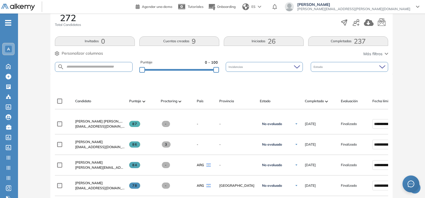
scroll to position [98, 0]
click at [100, 67] on input "text" at bounding box center [98, 66] width 68 height 4
type input "******"
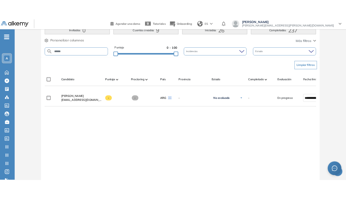
scroll to position [126, 0]
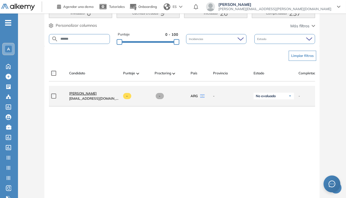
click at [79, 95] on span "Sergio Gajate" at bounding box center [83, 93] width 28 height 4
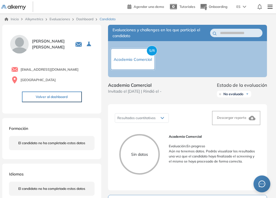
click at [43, 68] on span "sergiogajate@macro.com.ar" at bounding box center [50, 69] width 58 height 5
copy div "sergiogajate@macro.com.ar"
click at [83, 17] on link "Dashboard" at bounding box center [84, 19] width 17 height 4
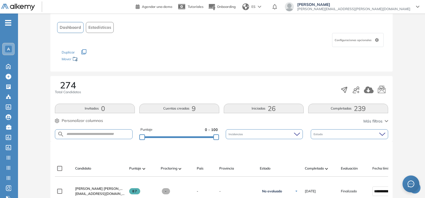
scroll to position [78, 0]
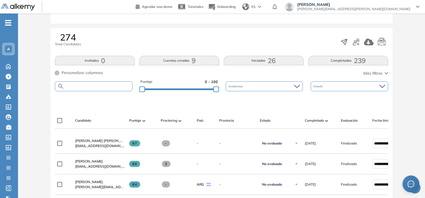
click at [110, 84] on input "text" at bounding box center [98, 86] width 68 height 4
type input "******"
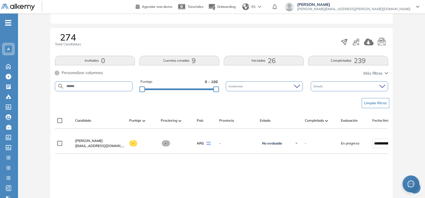
scroll to position [105, 0]
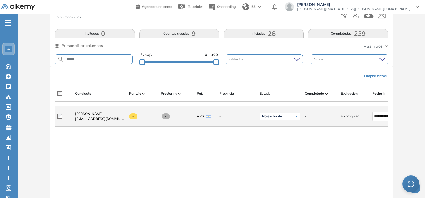
click at [361, 109] on div "**********" at bounding box center [244, 116] width 378 height 21
click at [366, 108] on div "**********" at bounding box center [244, 116] width 378 height 21
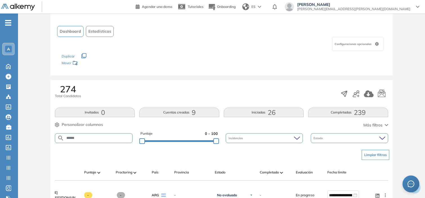
scroll to position [19, 0]
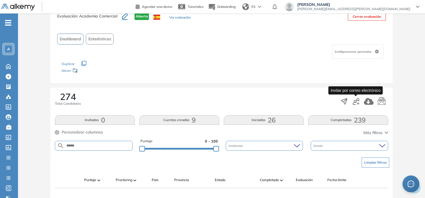
click at [353, 100] on icon "button" at bounding box center [356, 101] width 7 height 7
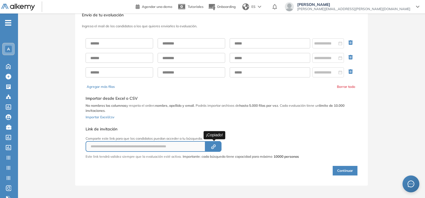
click at [212, 146] on icon "button" at bounding box center [212, 147] width 3 height 3
click at [11, 52] on div "A" at bounding box center [8, 49] width 7 height 7
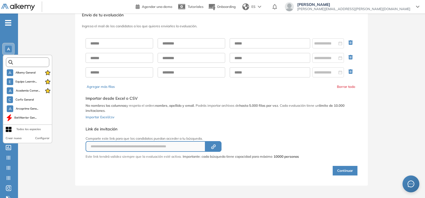
click at [30, 62] on input "text" at bounding box center [29, 62] width 33 height 4
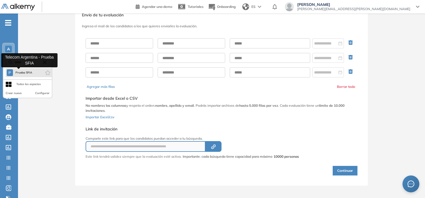
type input "******"
click at [28, 74] on span "Prueba SFIA" at bounding box center [23, 72] width 17 height 5
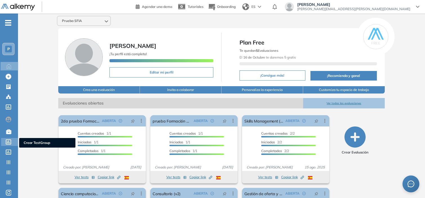
click at [8, 143] on icon at bounding box center [8, 141] width 5 height 5
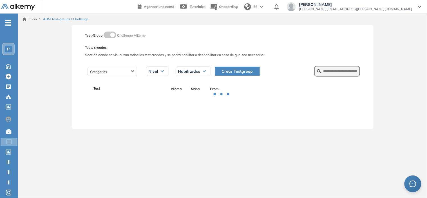
click at [235, 70] on span "Crear Testgroup" at bounding box center [237, 71] width 31 height 6
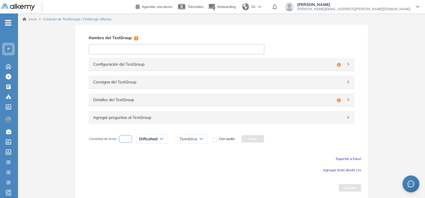
click at [175, 50] on input at bounding box center [177, 49] width 176 height 10
type input "**********"
click at [102, 68] on div "Configuración del TestGroup Incompleto" at bounding box center [222, 64] width 266 height 13
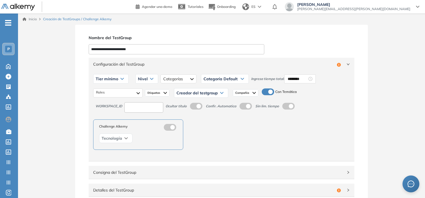
click at [287, 106] on span at bounding box center [284, 105] width 5 height 5
click at [266, 89] on label at bounding box center [268, 91] width 12 height 7
click at [124, 80] on div "Tier mínimo" at bounding box center [110, 78] width 35 height 9
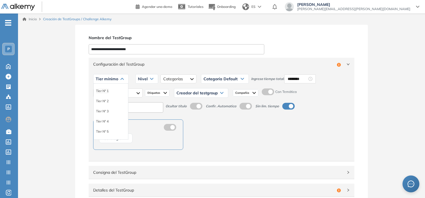
click at [102, 91] on li "Tier N° 1" at bounding box center [102, 91] width 13 height 6
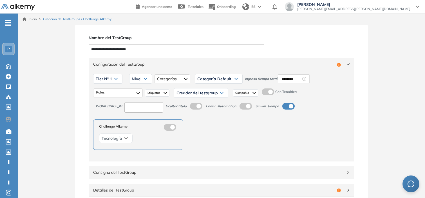
click at [130, 106] on input at bounding box center [143, 107] width 39 height 10
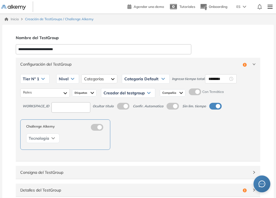
click at [79, 110] on input at bounding box center [70, 107] width 39 height 10
type input "****"
click at [174, 114] on div "Tier N° 1 Tier N° 1 Tier N° 2 Tier N° 3 Tier N° 4 Tier N° 5 Tier N° 6 Tier N° 7…" at bounding box center [138, 116] width 245 height 90
click at [80, 108] on input "****" at bounding box center [70, 107] width 39 height 10
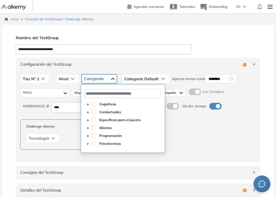
click at [102, 81] on div at bounding box center [99, 78] width 35 height 9
click at [68, 78] on span "Nivel" at bounding box center [64, 79] width 10 height 5
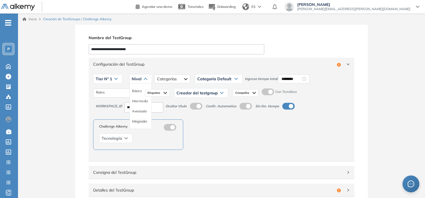
click at [141, 121] on li "Integrador" at bounding box center [139, 121] width 15 height 6
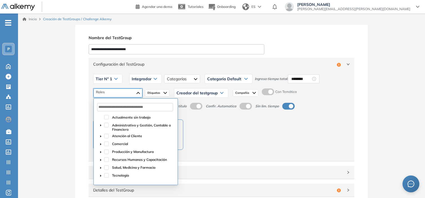
click at [134, 96] on div at bounding box center [117, 92] width 49 height 9
click at [140, 106] on input "text" at bounding box center [135, 107] width 76 height 8
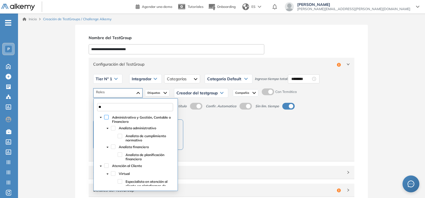
click at [106, 117] on span at bounding box center [106, 117] width 5 height 5
type input "**"
click at [258, 126] on div "Challenge Alkemy Tecnología" at bounding box center [221, 134] width 257 height 30
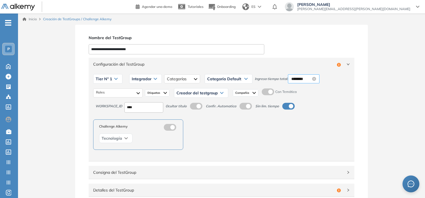
click at [299, 80] on input "********" at bounding box center [301, 79] width 20 height 6
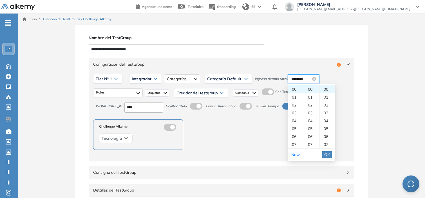
click at [302, 80] on input "********" at bounding box center [301, 79] width 20 height 6
click at [311, 133] on div "10" at bounding box center [311, 135] width 15 height 8
type input "********"
click at [326, 153] on span "OK" at bounding box center [327, 154] width 6 height 6
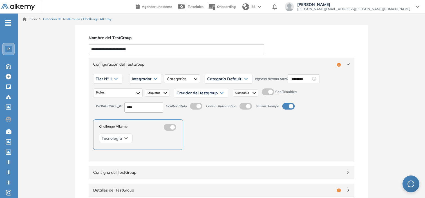
click at [193, 89] on div "Creador del testgroup" at bounding box center [201, 92] width 54 height 9
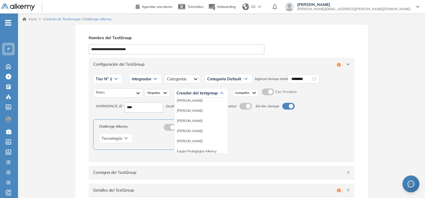
scroll to position [31, 0]
click at [206, 144] on li "Equipo Pedagógico Alkemy" at bounding box center [196, 145] width 39 height 6
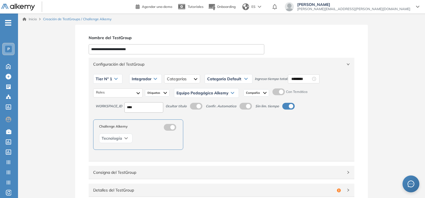
click at [238, 62] on span "Configuración del TestGroup" at bounding box center [218, 64] width 250 height 6
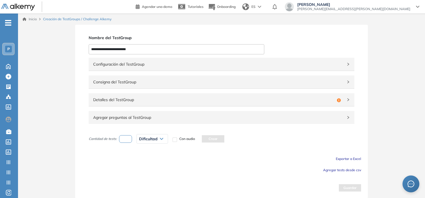
click at [181, 103] on div "Detalles del TestGroup Incompleto" at bounding box center [222, 99] width 266 height 13
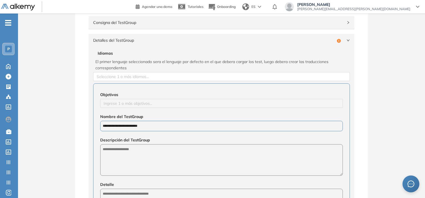
scroll to position [79, 0]
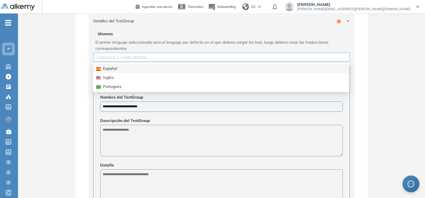
click at [120, 57] on div at bounding box center [222, 57] width 254 height 7
click at [122, 67] on div "Español" at bounding box center [221, 68] width 250 height 6
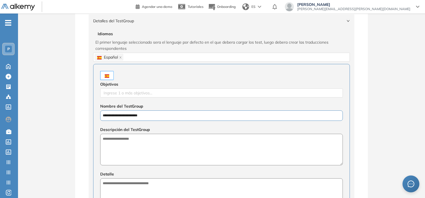
click at [141, 102] on div "**********" at bounding box center [221, 111] width 243 height 19
click at [145, 95] on div at bounding box center [222, 92] width 240 height 7
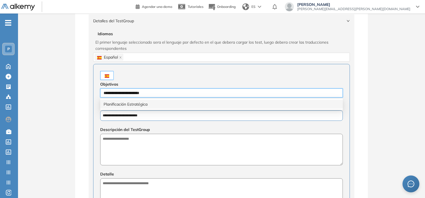
type input "**********"
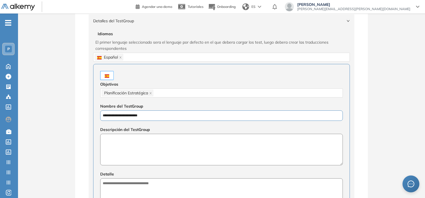
click at [149, 146] on textarea at bounding box center [221, 150] width 243 height 32
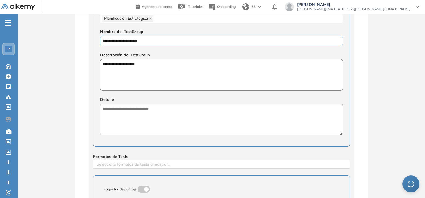
scroll to position [158, 0]
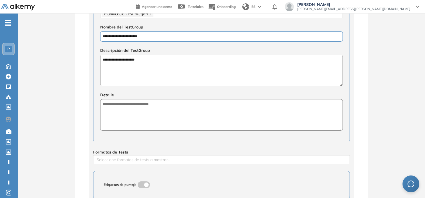
type textarea "**********"
click at [175, 124] on textarea at bounding box center [221, 115] width 243 height 32
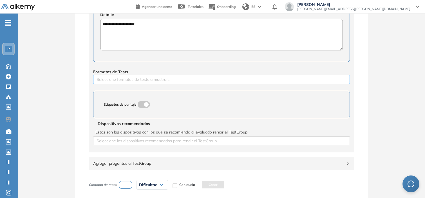
scroll to position [285, 0]
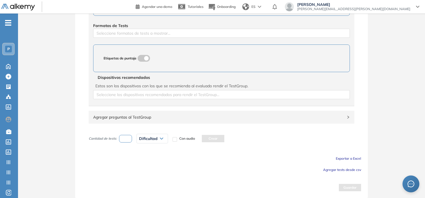
type textarea "**********"
click at [330, 169] on span "Agregar tests desde csv" at bounding box center [342, 169] width 38 height 4
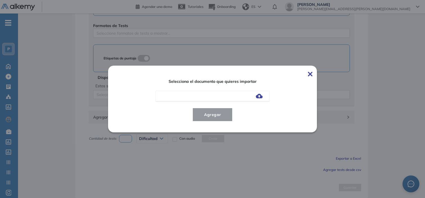
click at [261, 97] on img at bounding box center [259, 96] width 7 height 5
click at [0, 0] on input "file" at bounding box center [0, 0] width 0 height 0
click at [209, 114] on span "Agregar" at bounding box center [213, 114] width 26 height 7
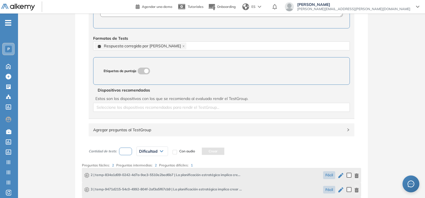
scroll to position [271, 0]
click at [159, 102] on span "Estos son los dispositivos con los que se recomienda al evaluado rendir el Test…" at bounding box center [221, 99] width 252 height 6
click at [162, 105] on div at bounding box center [222, 107] width 254 height 7
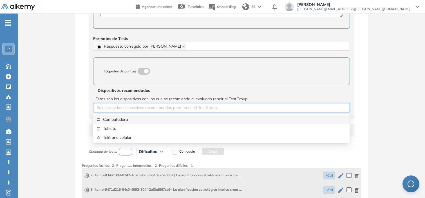
click at [139, 120] on div "Computadora" at bounding box center [221, 119] width 250 height 6
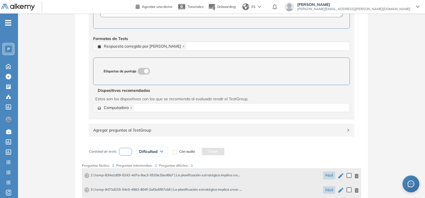
click at [65, 116] on div "**********" at bounding box center [221, 26] width 407 height 546
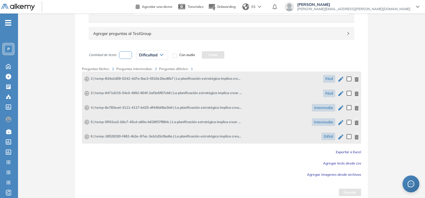
scroll to position [368, 0]
click at [123, 55] on input "number" at bounding box center [125, 55] width 13 height 8
type input "*"
click at [148, 55] on span "Dificultad" at bounding box center [148, 54] width 19 height 5
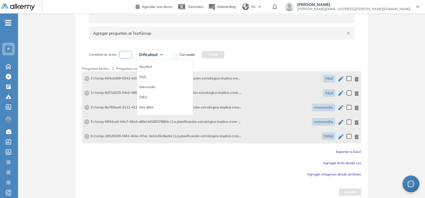
click at [143, 75] on li "Fácil" at bounding box center [142, 77] width 7 height 6
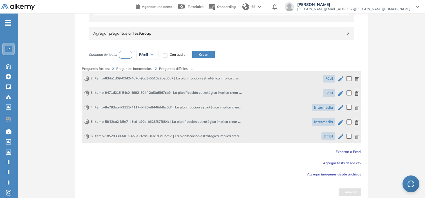
click at [202, 55] on button "Crear" at bounding box center [203, 54] width 23 height 7
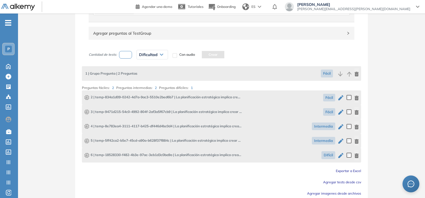
click at [127, 57] on input "number" at bounding box center [125, 55] width 13 height 8
type input "*"
click at [149, 55] on span "Dificultad" at bounding box center [148, 54] width 19 height 5
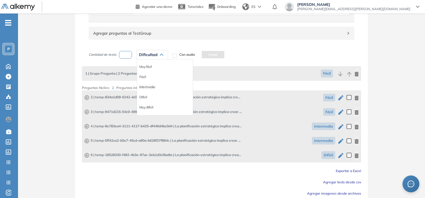
click at [153, 86] on li "Intermedia" at bounding box center [147, 87] width 16 height 6
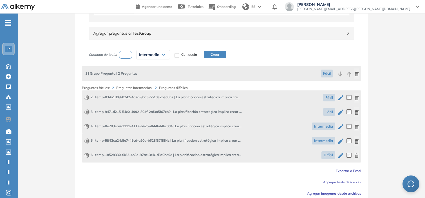
click at [217, 54] on button "Crear" at bounding box center [215, 54] width 23 height 7
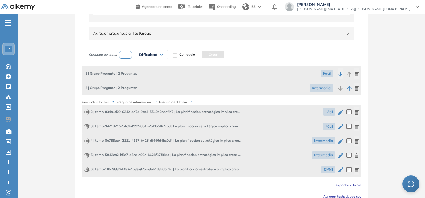
click at [126, 55] on input "number" at bounding box center [125, 55] width 13 height 8
type input "*"
click at [159, 55] on div "Dificultad" at bounding box center [152, 54] width 31 height 9
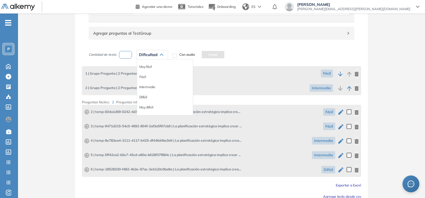
click at [146, 96] on li "Difícil" at bounding box center [143, 97] width 8 height 6
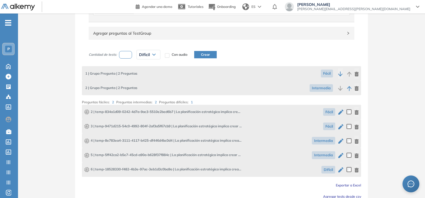
click at [204, 54] on button "Crear" at bounding box center [205, 54] width 23 height 7
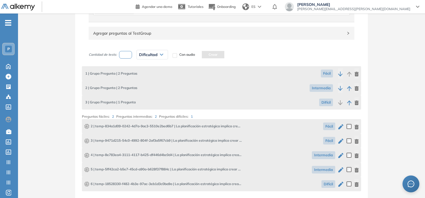
scroll to position [420, 0]
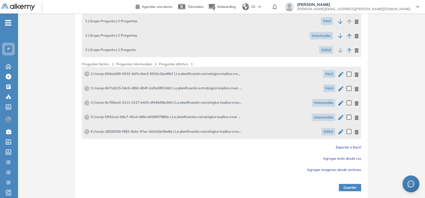
click at [348, 187] on button "Guardar" at bounding box center [350, 187] width 22 height 7
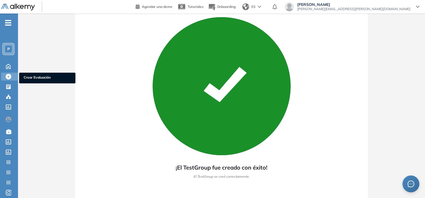
click at [9, 75] on icon at bounding box center [9, 77] width 6 height 6
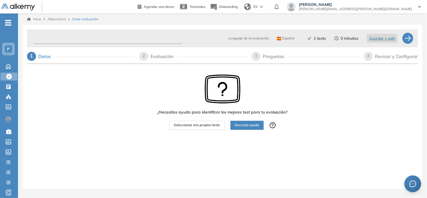
click at [42, 39] on input "text" at bounding box center [108, 38] width 148 height 11
type input "**********"
click at [203, 125] on span "Seleccionar mis propios tests" at bounding box center [197, 124] width 46 height 5
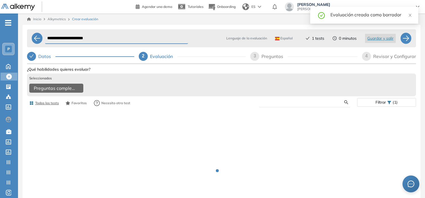
click at [271, 103] on input "text" at bounding box center [303, 102] width 81 height 5
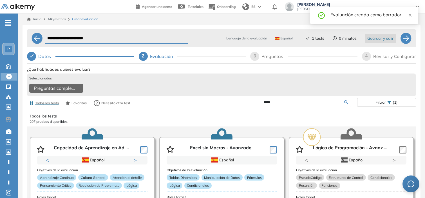
type input "*****"
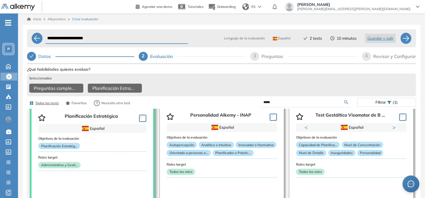
scroll to position [33, 0]
click at [78, 88] on icon at bounding box center [77, 88] width 9 height 9
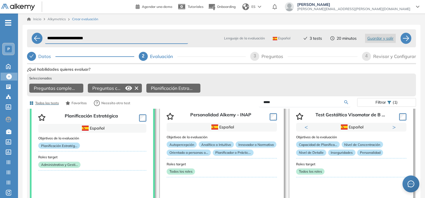
click at [133, 88] on icon at bounding box center [136, 88] width 9 height 9
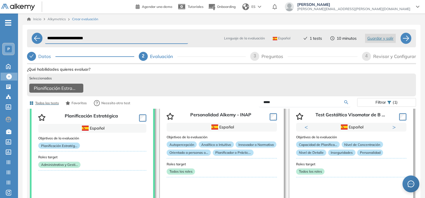
click at [272, 59] on div "Preguntas" at bounding box center [274, 56] width 26 height 9
select select "*****"
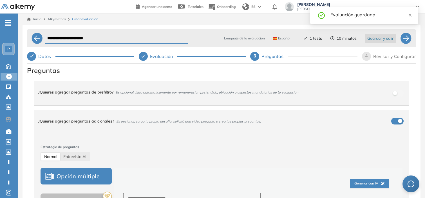
click at [367, 54] on span "4" at bounding box center [366, 55] width 3 height 5
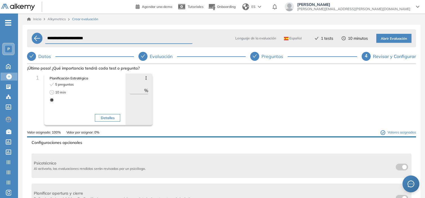
click at [393, 39] on span "Abrir Evaluación" at bounding box center [394, 38] width 26 height 5
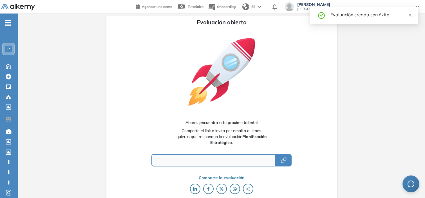
type input "**********"
click at [285, 163] on icon "button" at bounding box center [283, 160] width 7 height 7
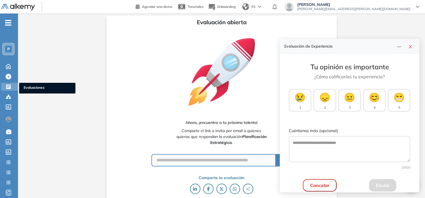
click at [6, 85] on icon at bounding box center [8, 86] width 5 height 5
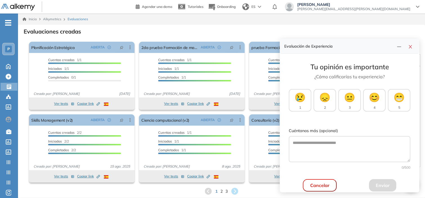
click at [323, 180] on button "Cancelar" at bounding box center [320, 185] width 34 height 12
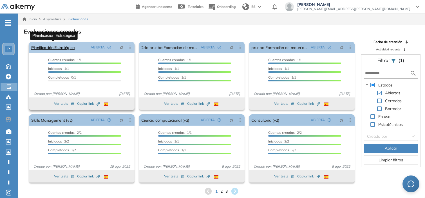
click at [66, 47] on link "Planificación Estratégica" at bounding box center [52, 47] width 43 height 11
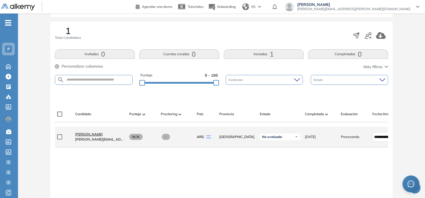
click at [94, 136] on span "[PERSON_NAME]" at bounding box center [89, 134] width 28 height 4
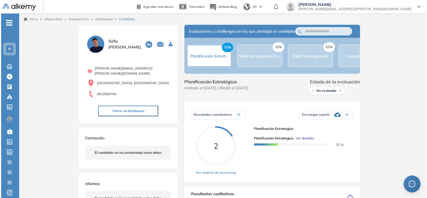
scroll to position [28, 0]
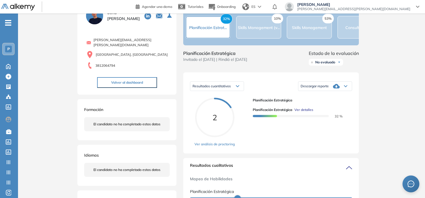
click at [305, 112] on span "Ver detalles" at bounding box center [303, 109] width 19 height 5
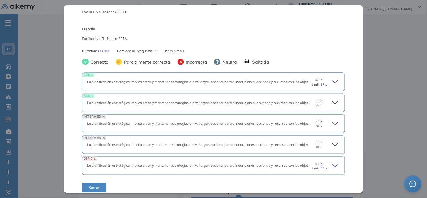
scroll to position [68, 0]
click at [324, 82] on div "40 % 1 min 37 s" at bounding box center [325, 81] width 29 height 9
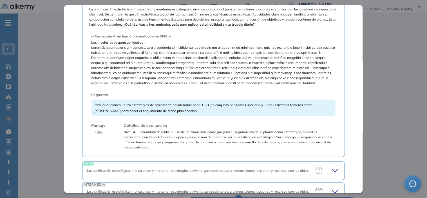
scroll to position [231, 0]
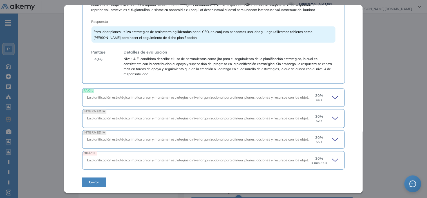
click at [332, 97] on icon at bounding box center [335, 97] width 6 height 3
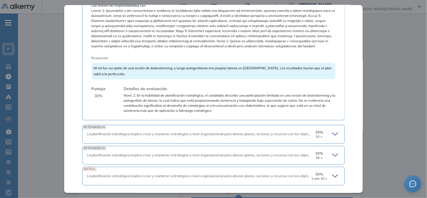
scroll to position [390, 0]
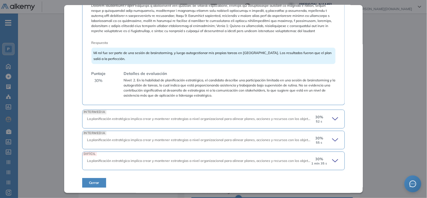
click at [330, 113] on div "INTERMEDIA La planificación estratégica implica crear y mantener estrategias a …" at bounding box center [213, 118] width 263 height 19
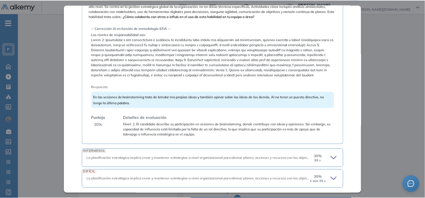
scroll to position [527, 0]
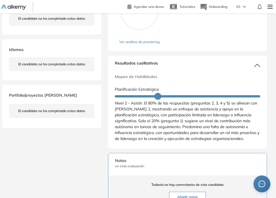
scroll to position [0, 0]
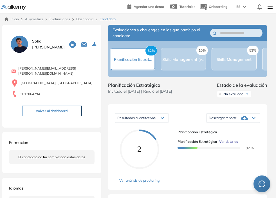
click at [82, 20] on link "Dashboard" at bounding box center [84, 19] width 17 height 4
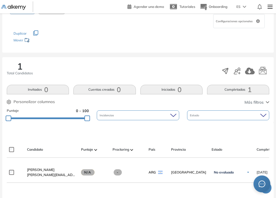
scroll to position [51, 0]
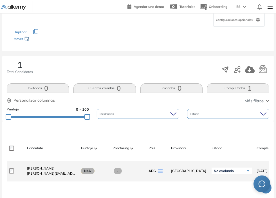
click at [46, 168] on span "[PERSON_NAME]" at bounding box center [41, 168] width 28 height 4
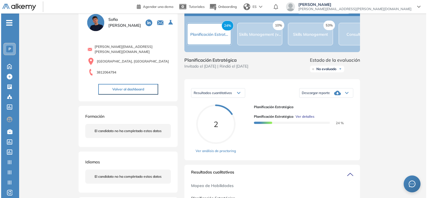
scroll to position [22, 0]
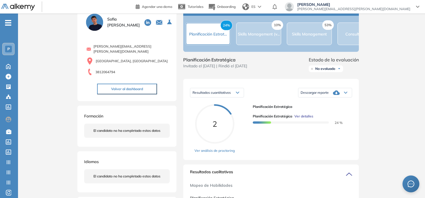
click at [298, 119] on span "Ver detalles" at bounding box center [303, 116] width 19 height 5
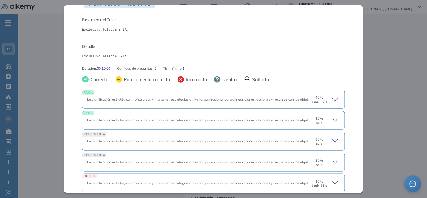
scroll to position [50, 0]
click at [332, 100] on icon at bounding box center [336, 99] width 8 height 8
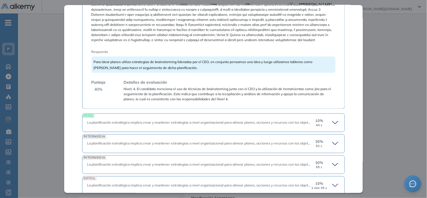
scroll to position [202, 0]
click at [332, 119] on icon at bounding box center [336, 122] width 8 height 8
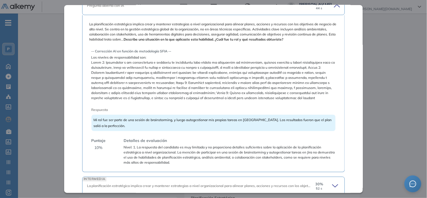
scroll to position [386, 0]
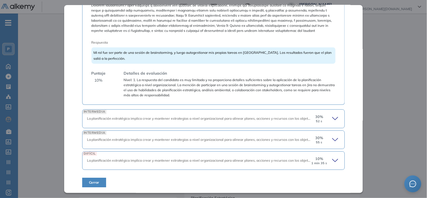
click at [332, 122] on icon at bounding box center [336, 119] width 8 height 8
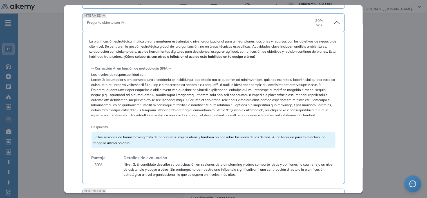
scroll to position [539, 0]
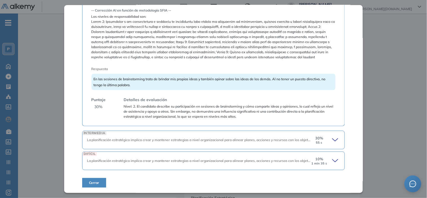
click at [333, 157] on icon at bounding box center [336, 161] width 8 height 8
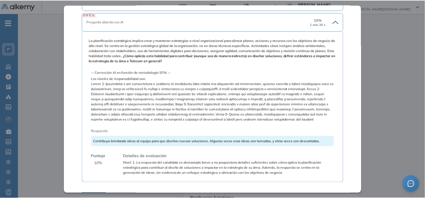
scroll to position [693, 0]
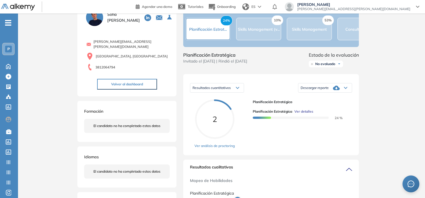
scroll to position [26, 0]
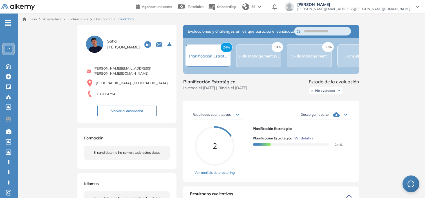
click at [302, 141] on span "Ver detalles" at bounding box center [303, 138] width 19 height 5
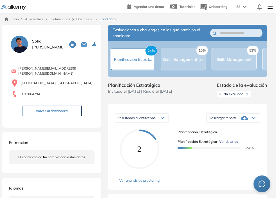
click at [97, 19] on div "Inicio Alkymetrics Evaluaciones Dashboard Candidato" at bounding box center [138, 19] width 267 height 5
click at [90, 19] on link "Dashboard" at bounding box center [84, 19] width 17 height 4
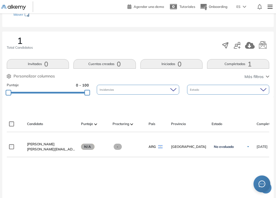
scroll to position [75, 0]
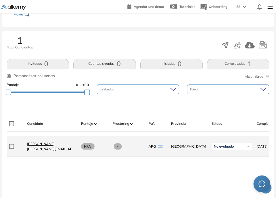
click at [43, 144] on span "[PERSON_NAME]" at bounding box center [41, 144] width 28 height 4
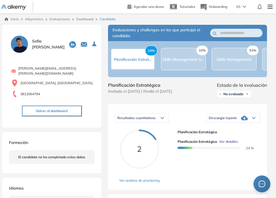
click at [232, 141] on div "Planificación Estratégica Ver detalles 24 %" at bounding box center [217, 143] width 78 height 16
click at [232, 142] on span "Ver detalles" at bounding box center [228, 141] width 19 height 5
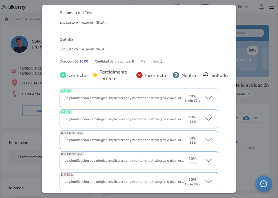
click at [206, 121] on icon at bounding box center [210, 119] width 8 height 8
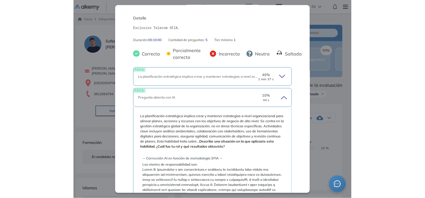
scroll to position [166, 0]
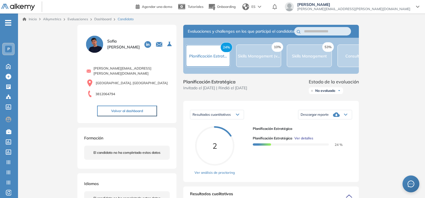
scroll to position [133, 0]
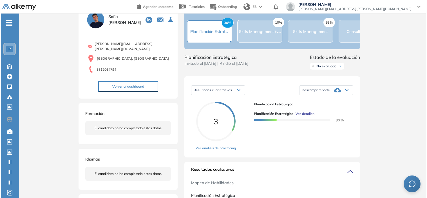
scroll to position [25, 0]
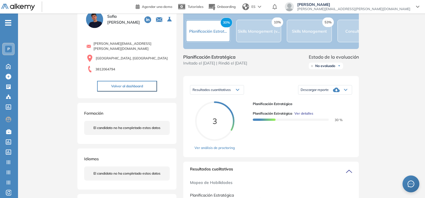
click at [306, 116] on span "Ver detalles" at bounding box center [303, 113] width 19 height 5
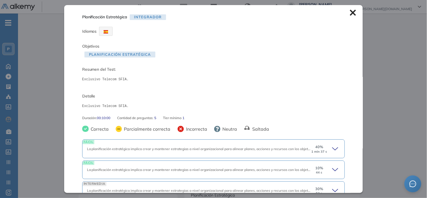
scroll to position [72, 0]
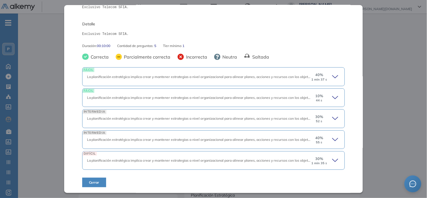
click at [325, 100] on div "10 % 44 s" at bounding box center [325, 97] width 29 height 9
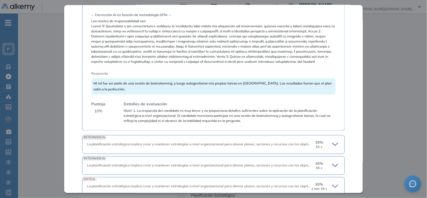
scroll to position [201, 0]
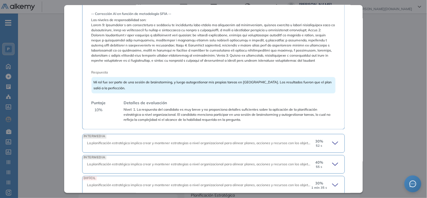
click at [325, 100] on div "Detalles de evaluación Nivel: 1. La respuesta del candidato es muy breve y no p…" at bounding box center [227, 111] width 216 height 22
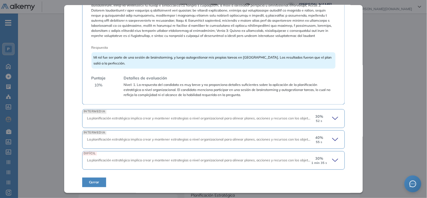
click at [332, 116] on icon at bounding box center [336, 119] width 8 height 8
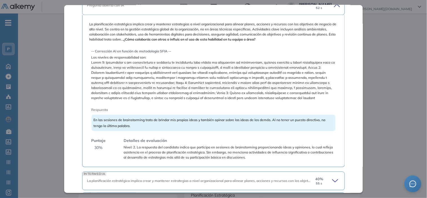
scroll to position [380, 0]
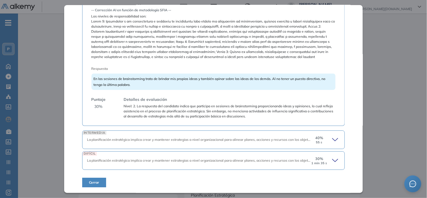
click at [335, 140] on icon at bounding box center [336, 140] width 8 height 8
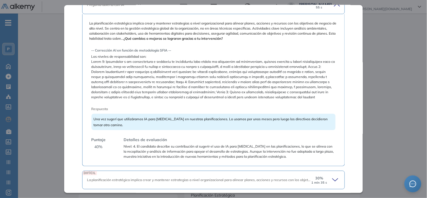
scroll to position [535, 0]
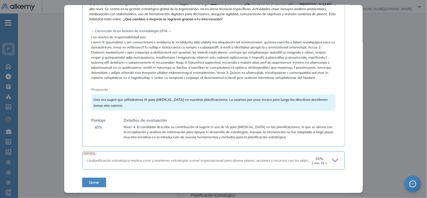
click at [332, 160] on icon at bounding box center [335, 160] width 6 height 3
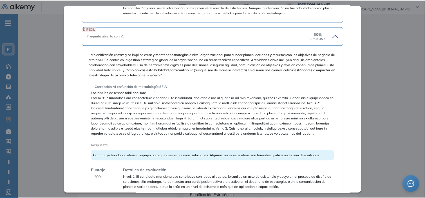
scroll to position [688, 0]
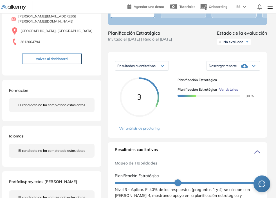
scroll to position [0, 0]
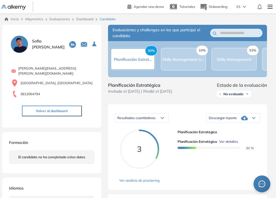
click at [87, 20] on link "Dashboard" at bounding box center [84, 19] width 17 height 4
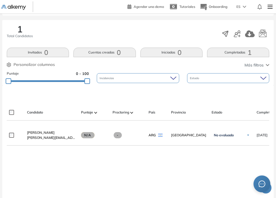
scroll to position [87, 0]
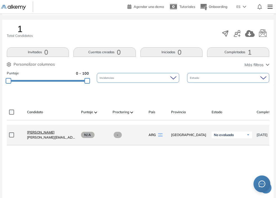
click at [41, 134] on span "[PERSON_NAME]" at bounding box center [41, 132] width 28 height 4
